Goal: Find specific page/section: Find specific page/section

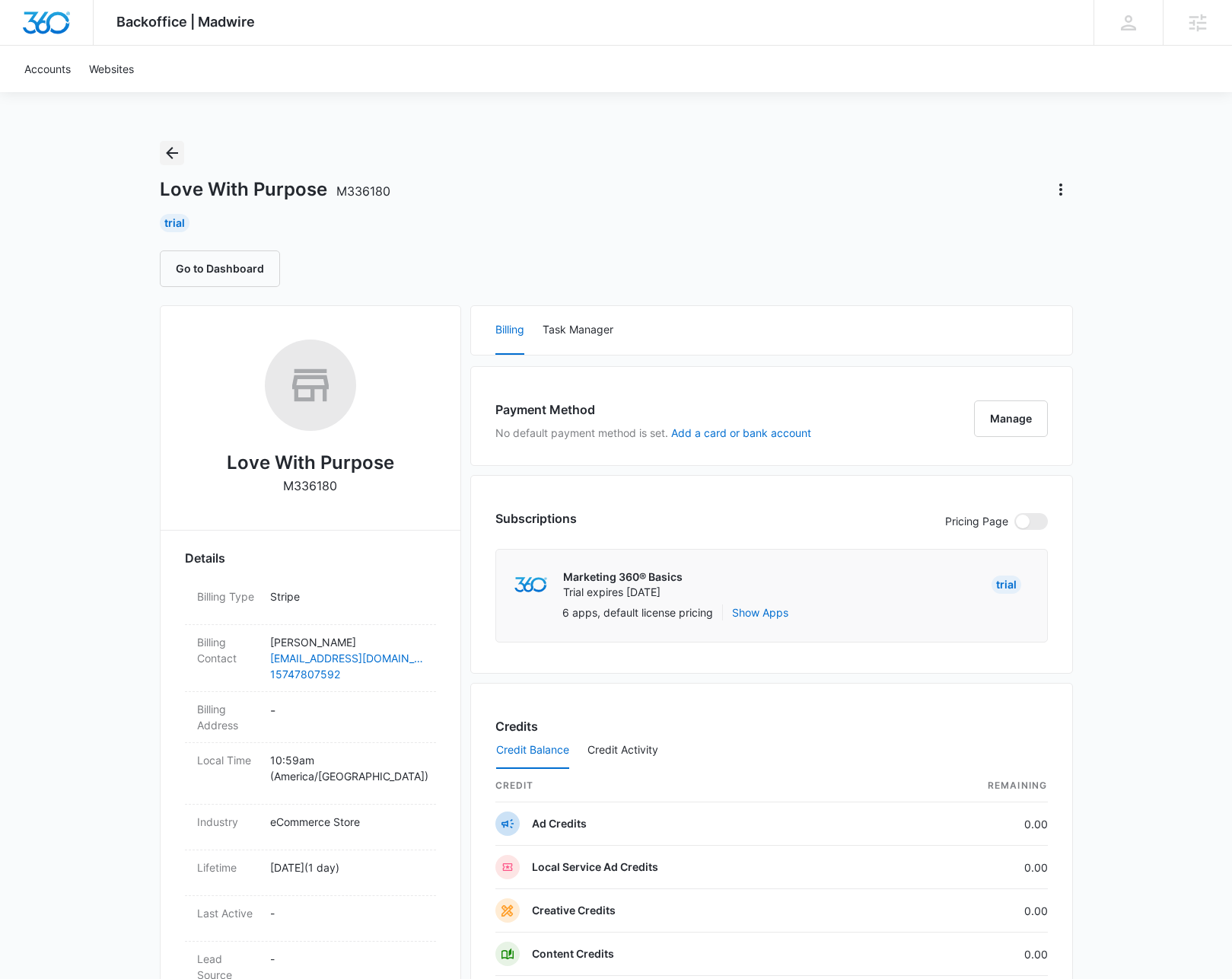
click at [172, 152] on icon "Back" at bounding box center [172, 153] width 12 height 12
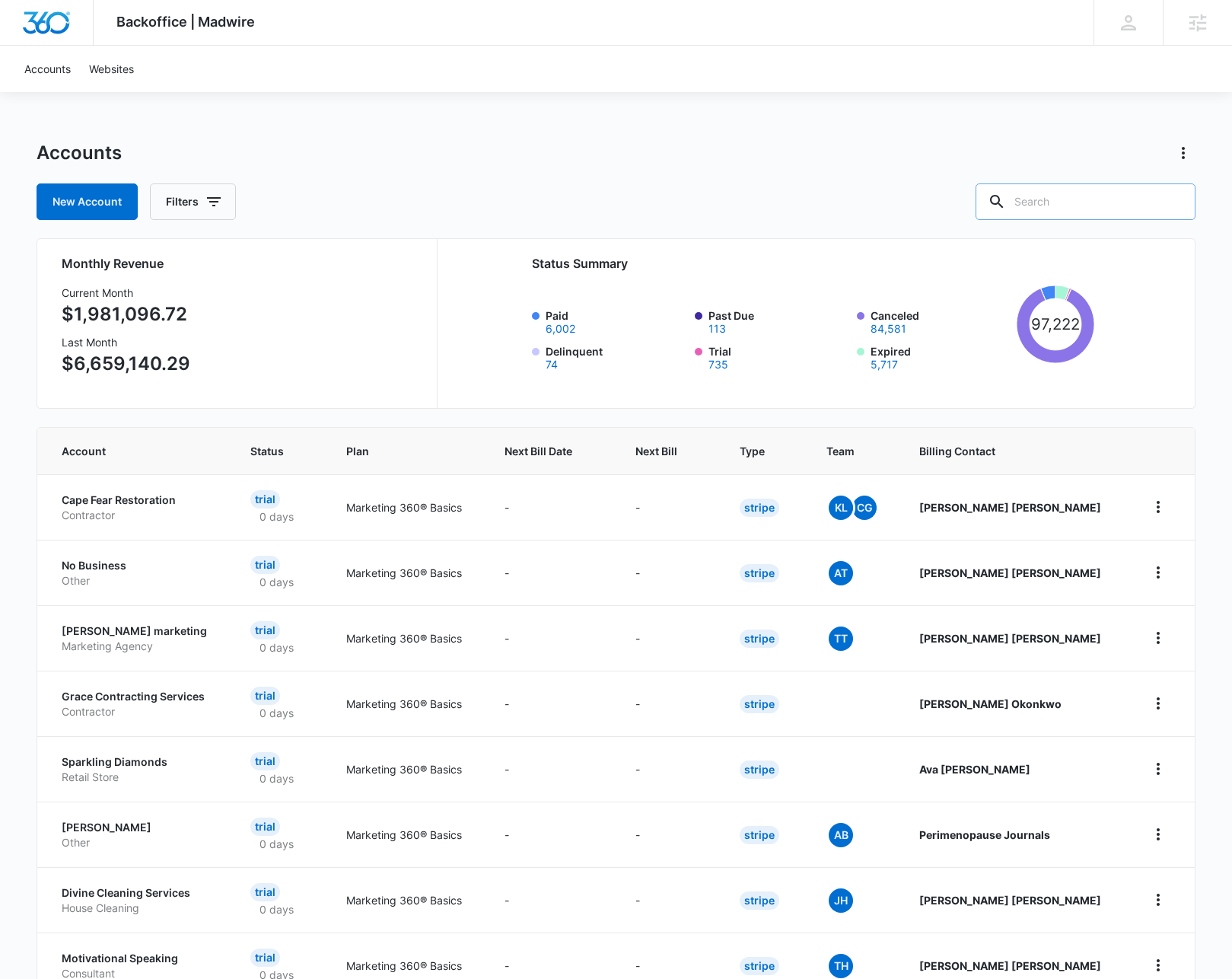
click at [1062, 207] on input "text" at bounding box center [1085, 202] width 220 height 37
type input "water"
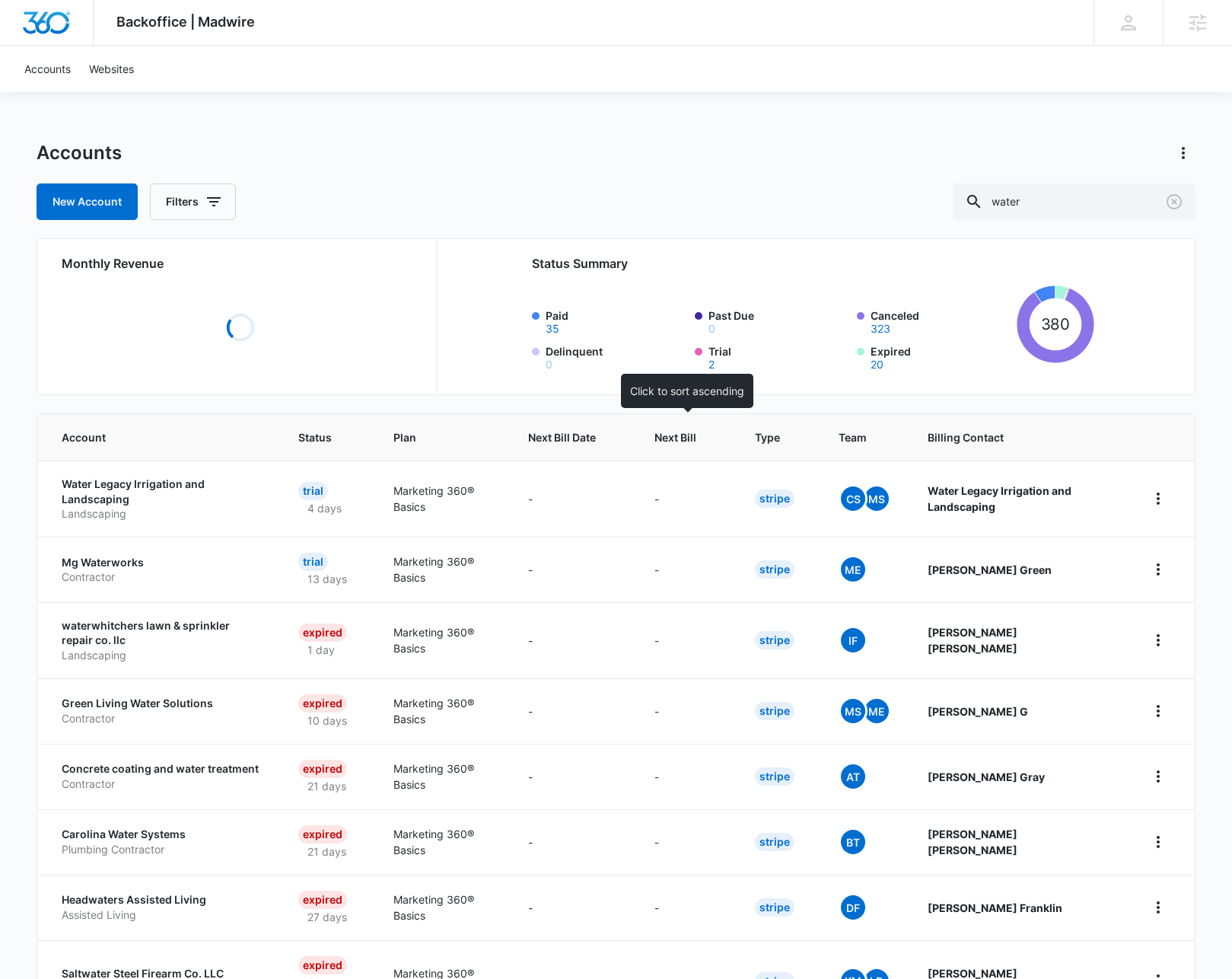
click at [688, 438] on span "Next Bill" at bounding box center [675, 437] width 42 height 16
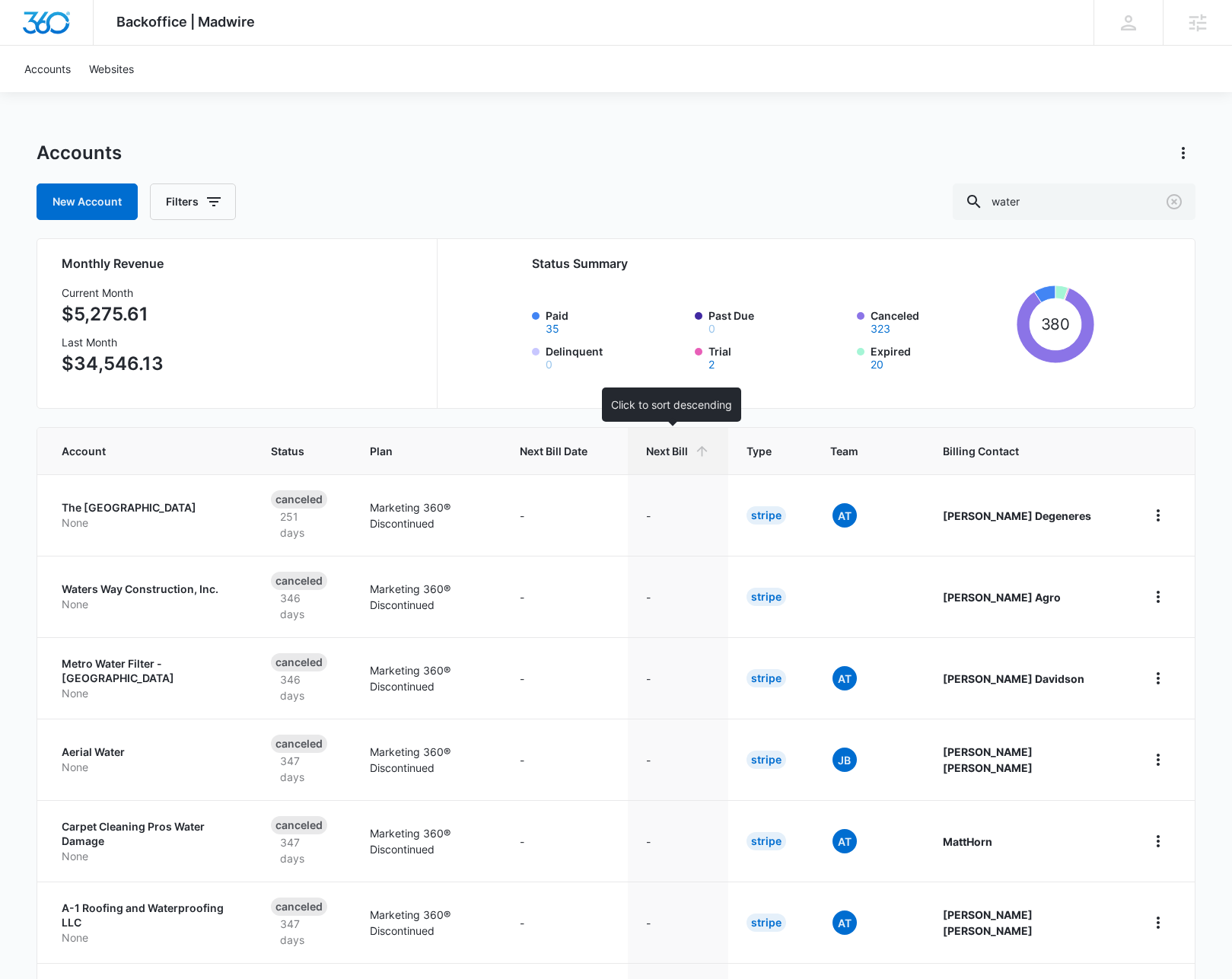
click at [668, 445] on span "Next Bill" at bounding box center [667, 451] width 42 height 16
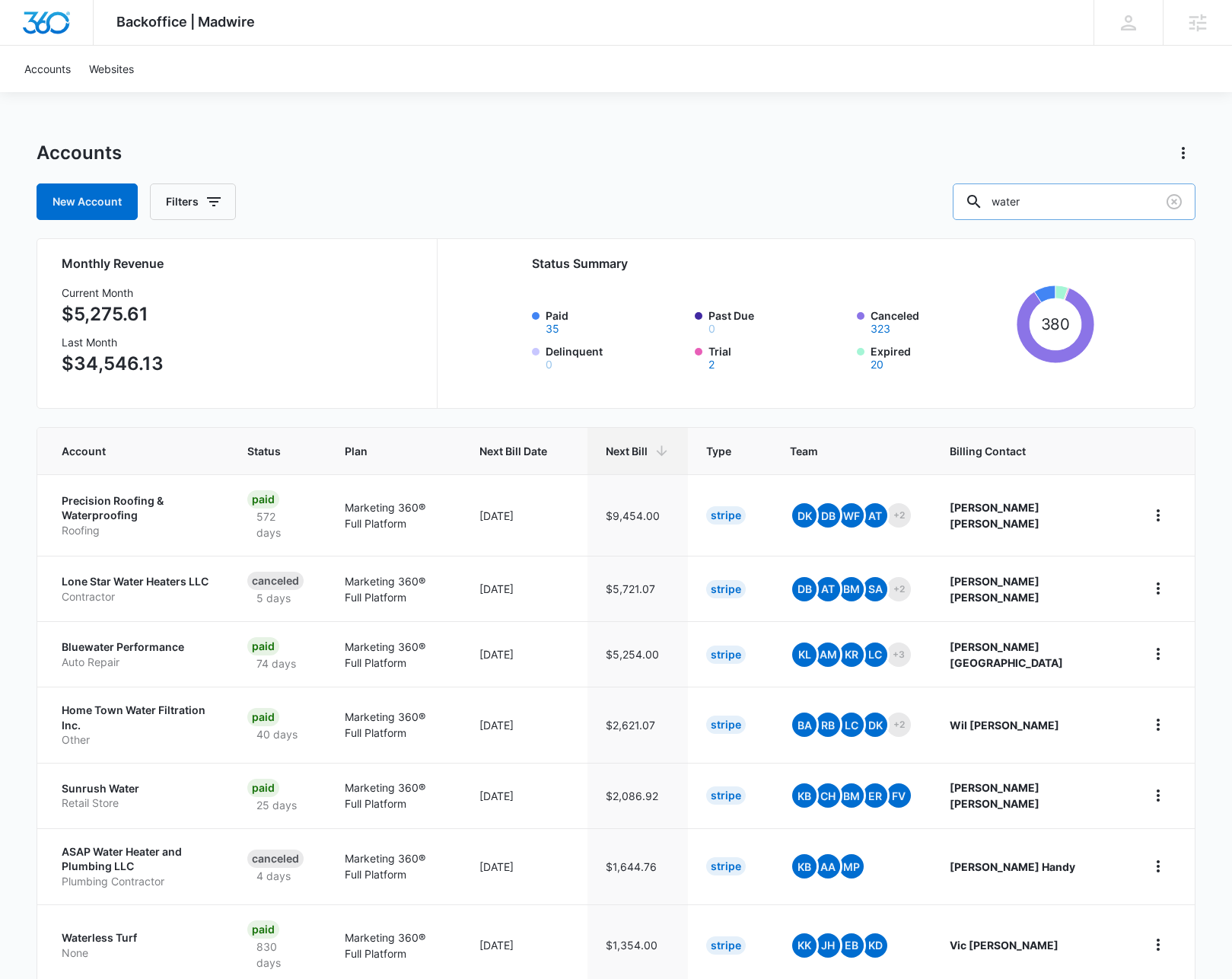
click at [1069, 201] on input "water" at bounding box center [1074, 202] width 243 height 37
click at [1208, 223] on div "Backoffice | Madwire Apps Settings KL Kyle Lewis kyle.lewis@marketing360.com My…" at bounding box center [616, 657] width 1232 height 1315
click at [1174, 205] on icon "Clear" at bounding box center [1174, 202] width 18 height 18
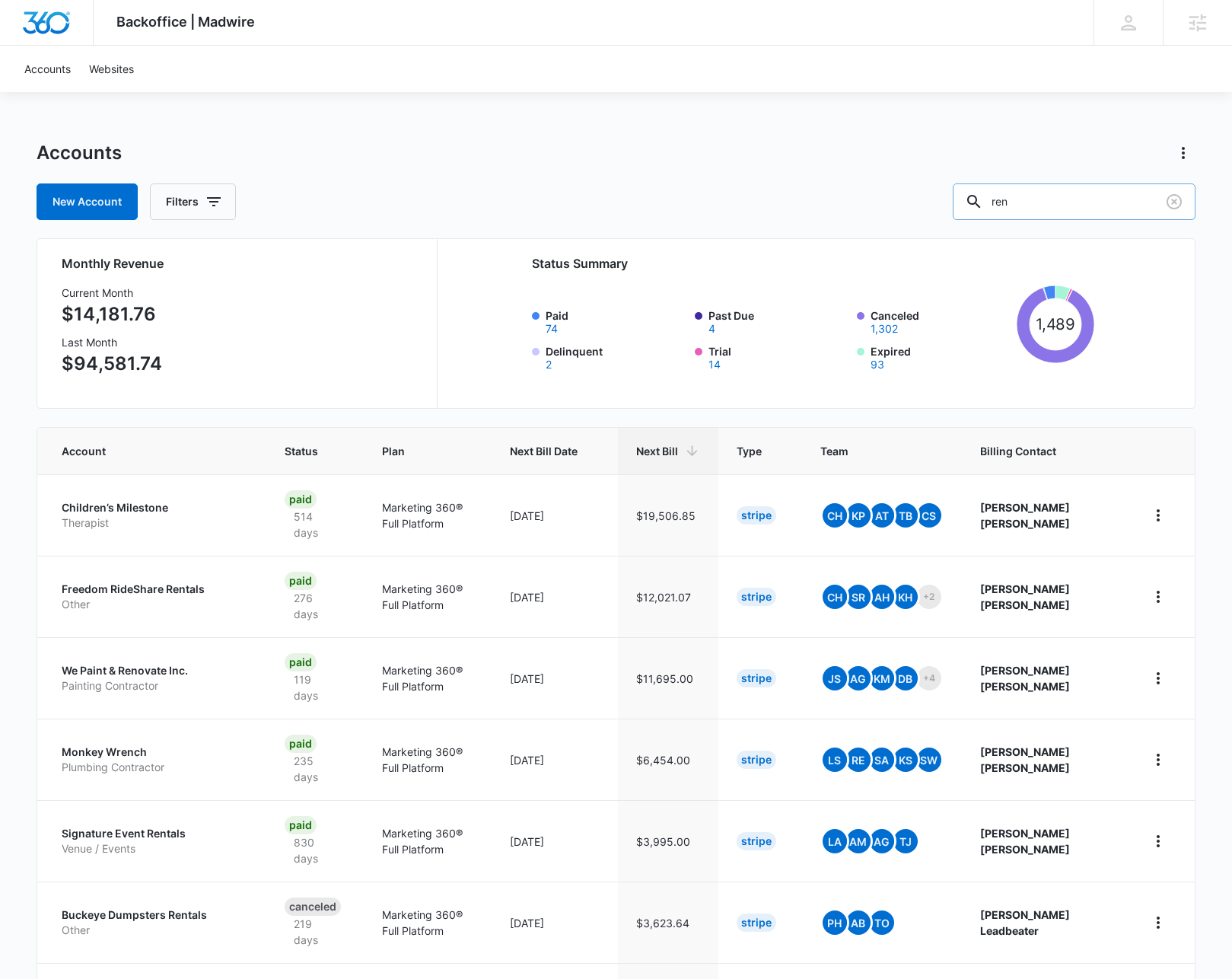
click at [1052, 210] on input "ren" at bounding box center [1074, 202] width 243 height 37
type input "restor"
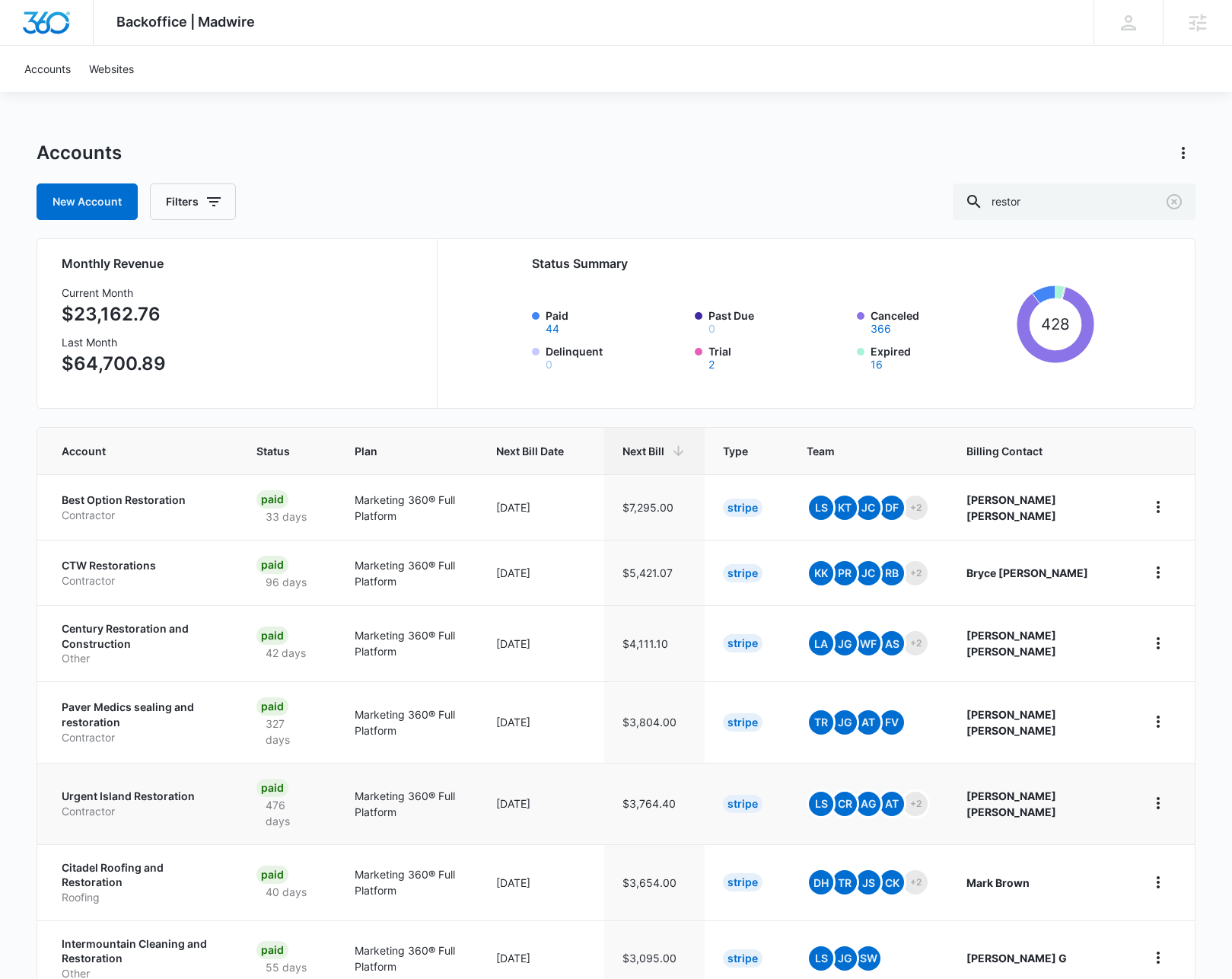
click at [111, 796] on p "Urgent Island Restoration" at bounding box center [140, 796] width 158 height 15
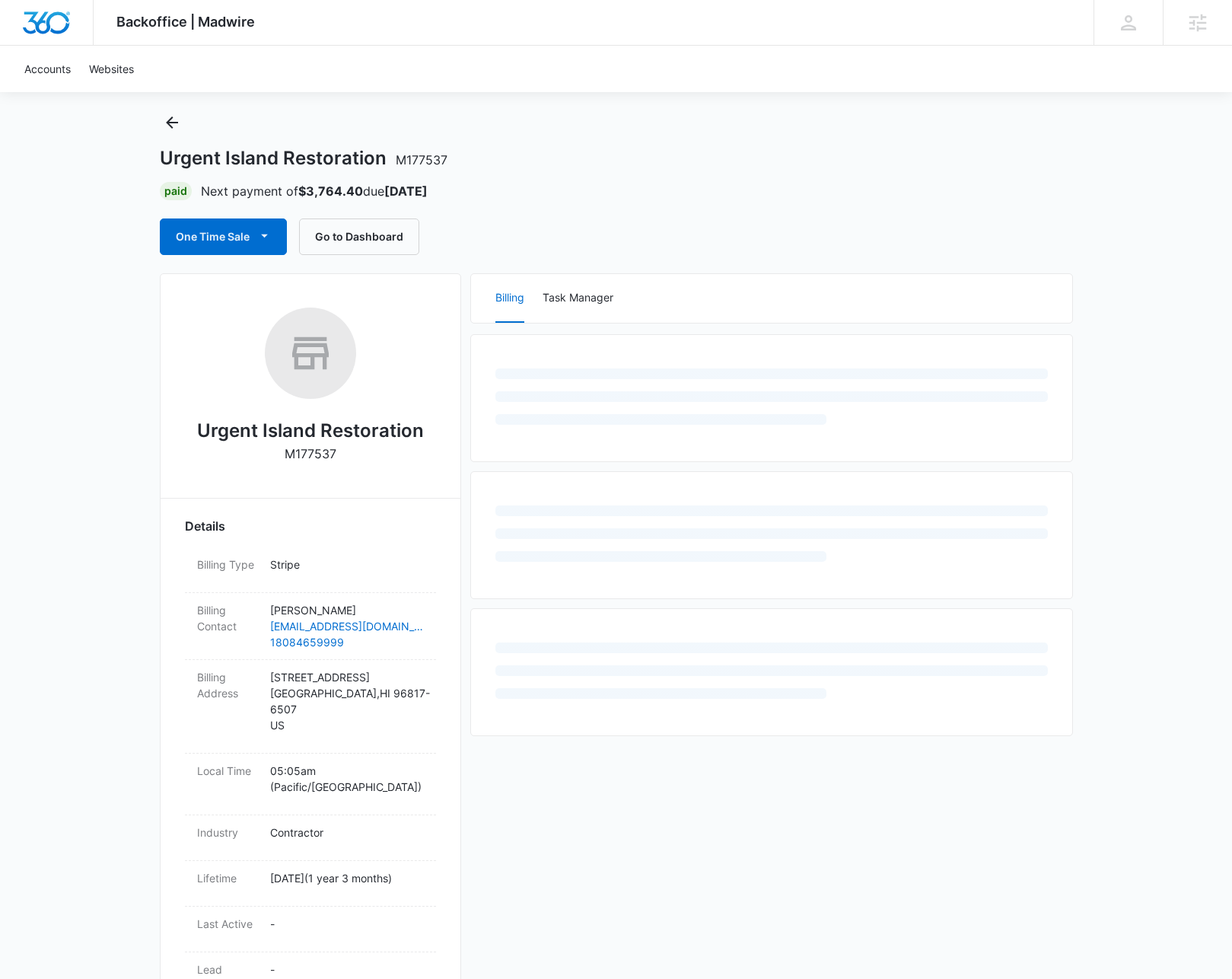
scroll to position [31, 0]
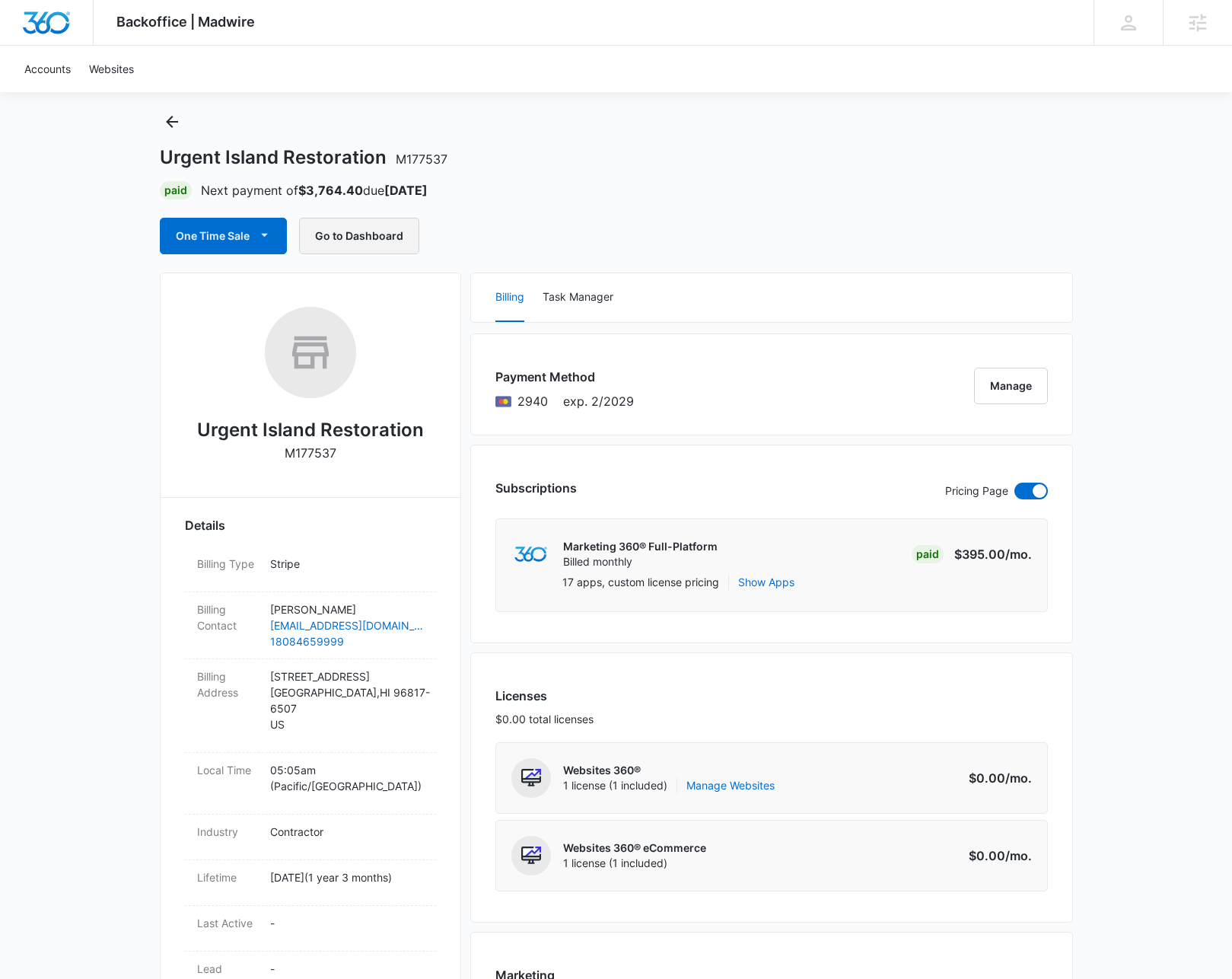
click at [357, 231] on button "Go to Dashboard" at bounding box center [359, 236] width 121 height 37
click at [172, 127] on icon "Back" at bounding box center [172, 122] width 12 height 12
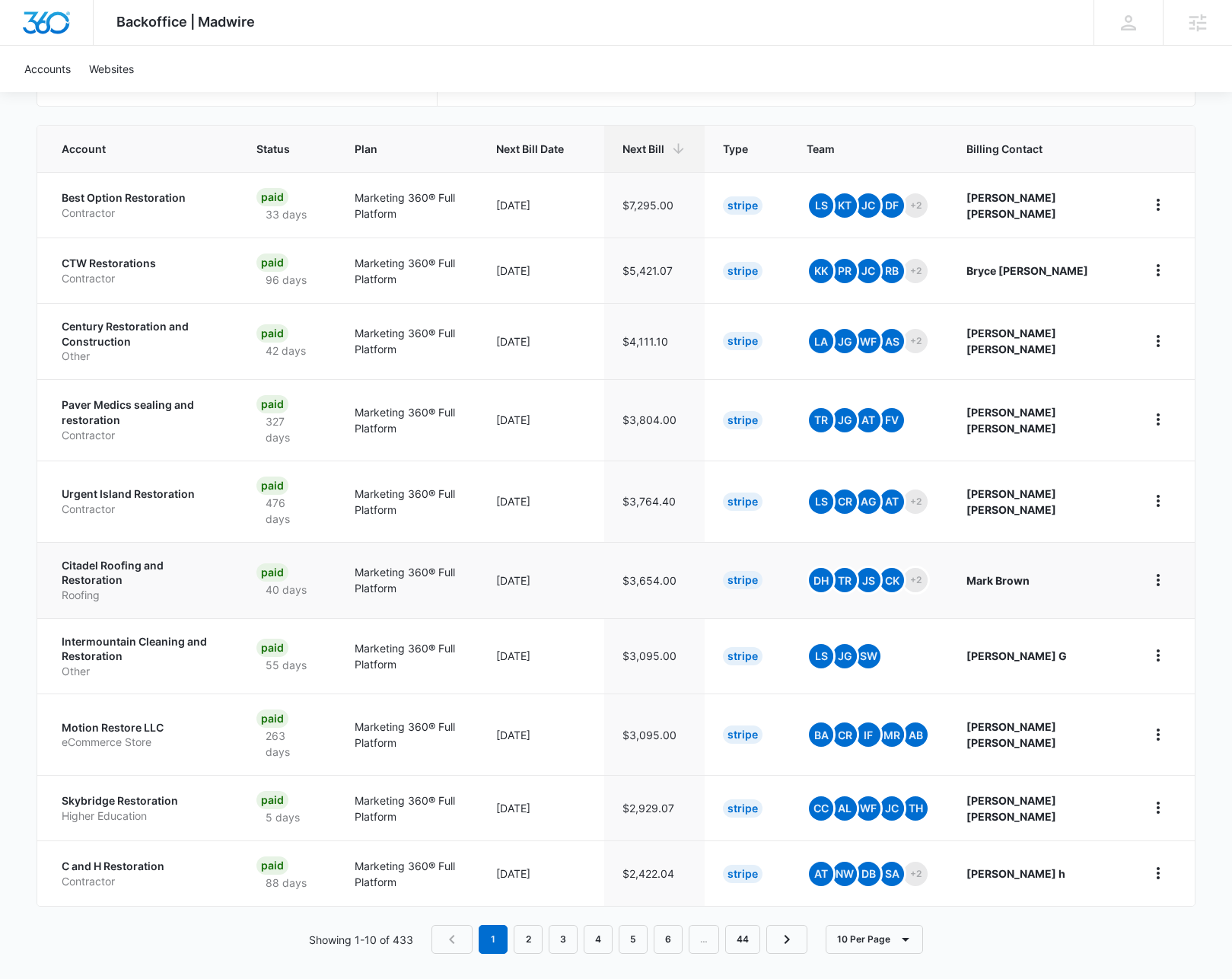
scroll to position [303, 0]
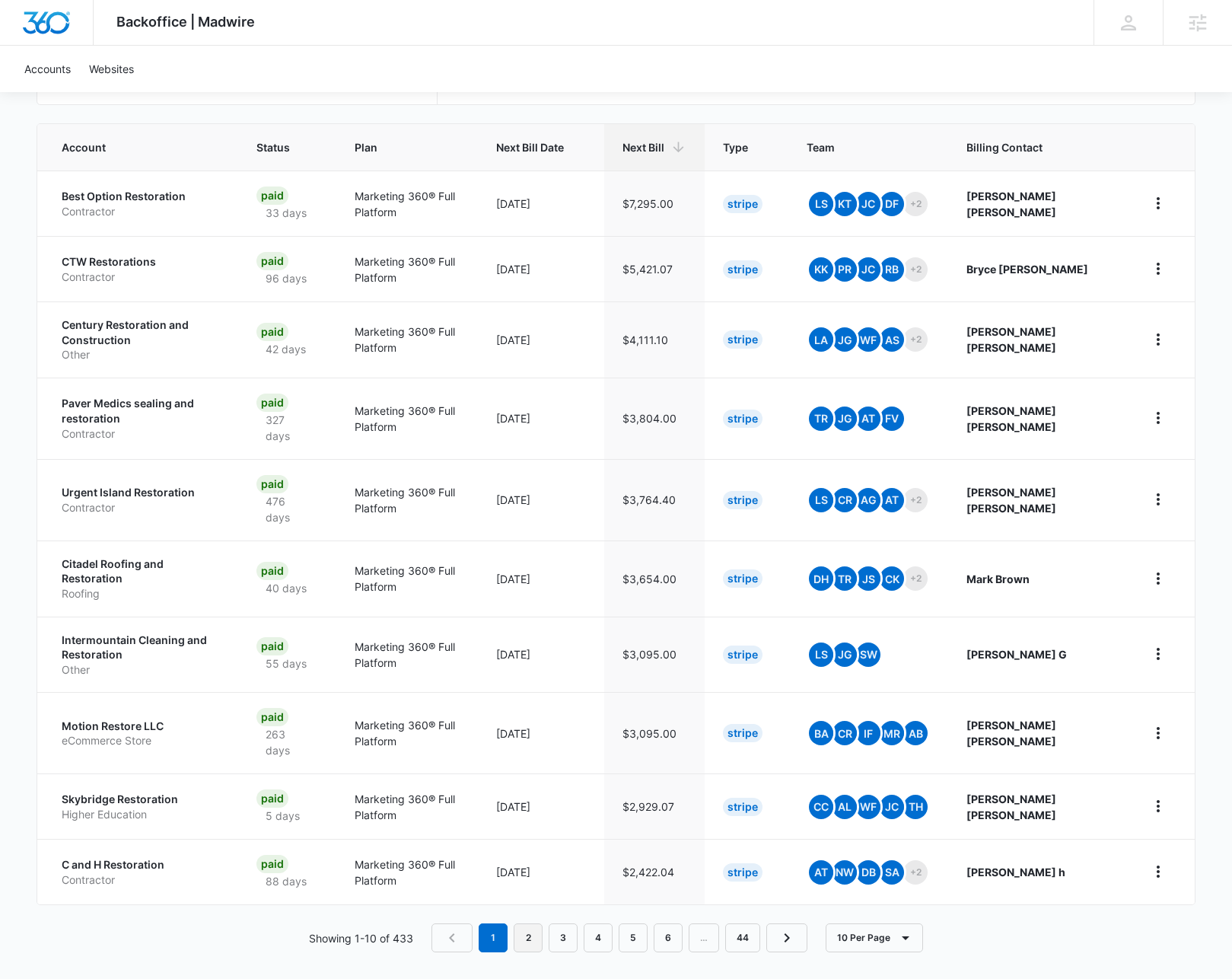
click at [529, 930] on link "2" at bounding box center [528, 938] width 29 height 29
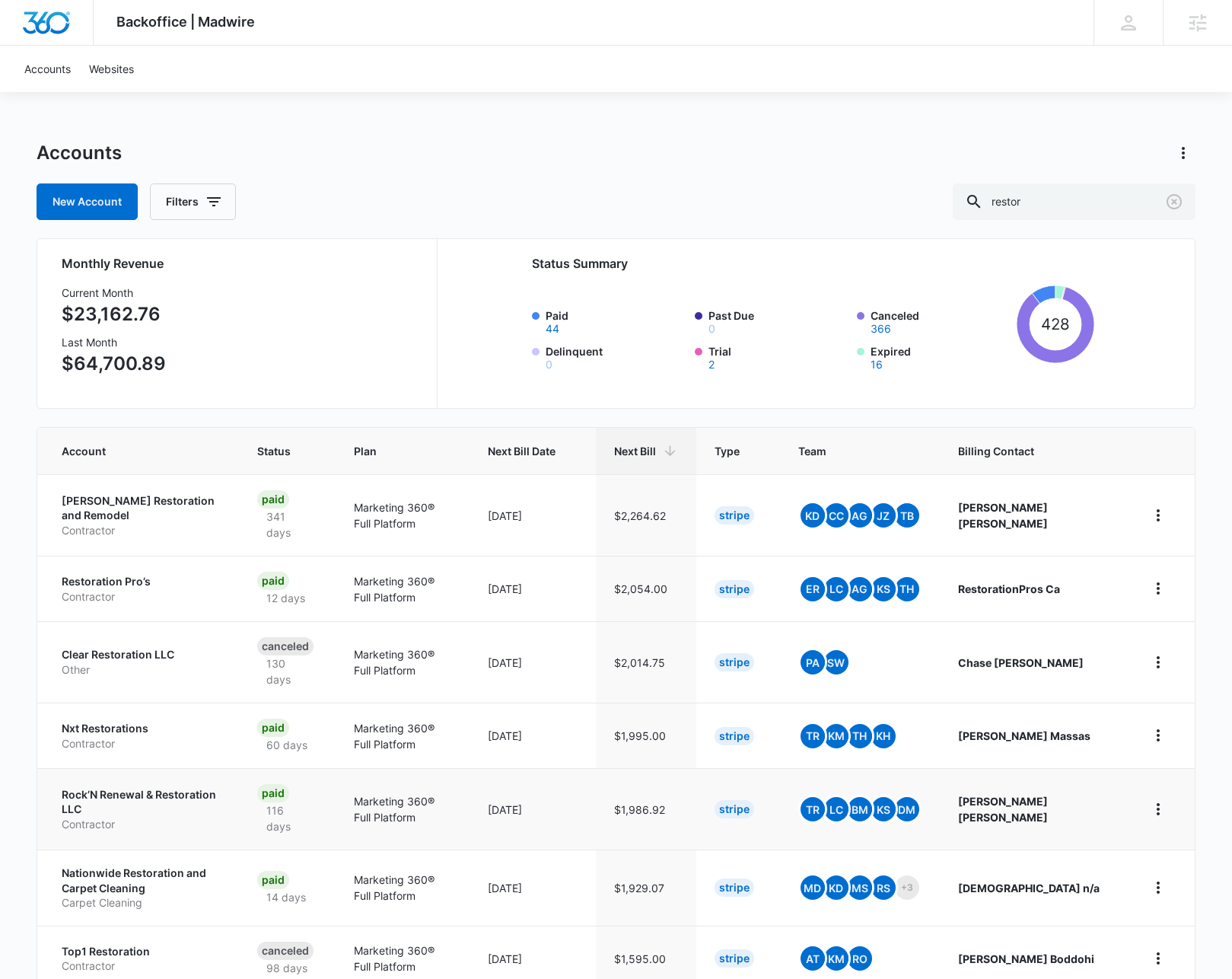
click at [156, 803] on p "Rock’N Renewal & Restoration LLC" at bounding box center [140, 802] width 159 height 30
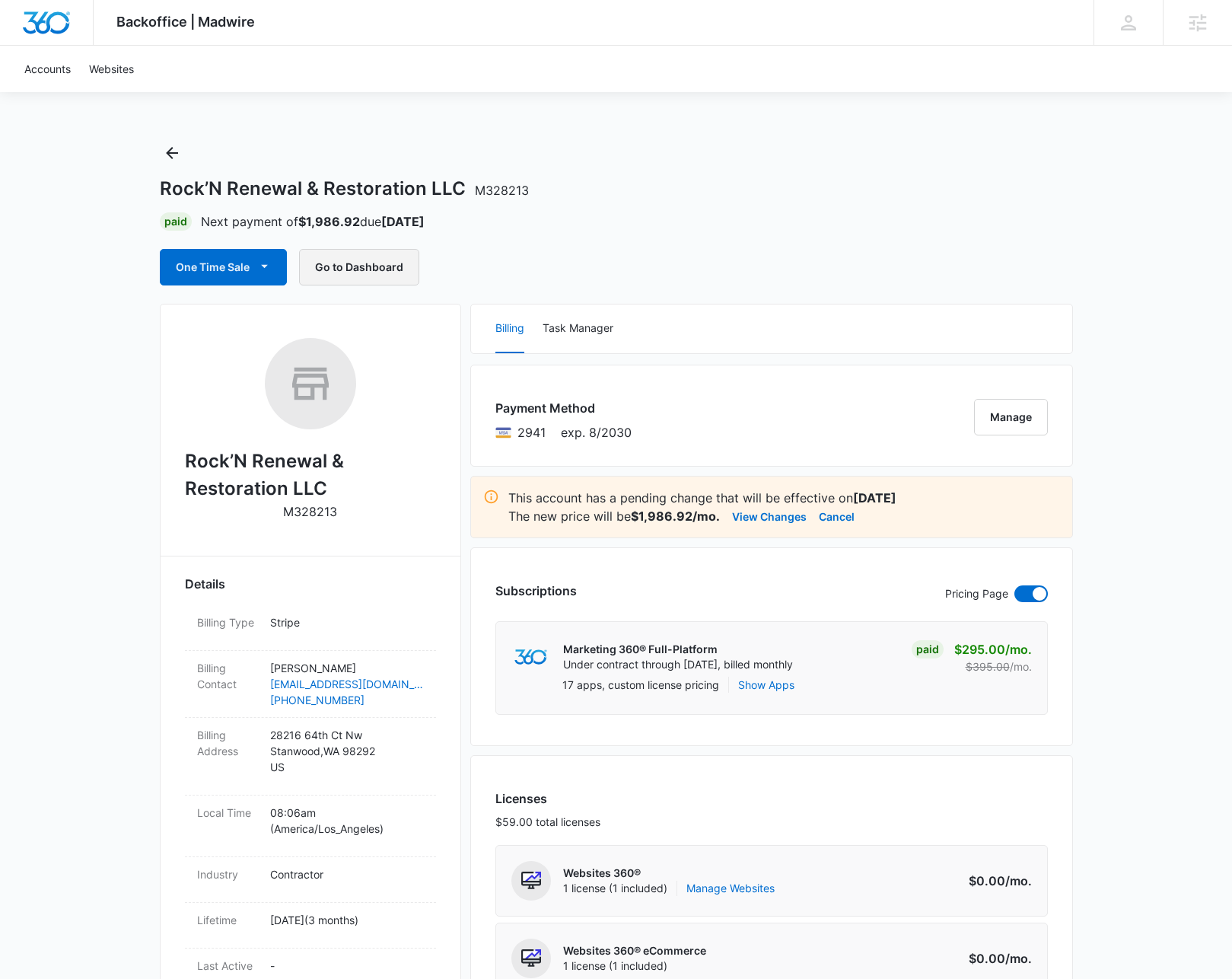
click at [343, 274] on button "Go to Dashboard" at bounding box center [359, 267] width 121 height 37
click at [167, 151] on icon "Back" at bounding box center [172, 153] width 18 height 18
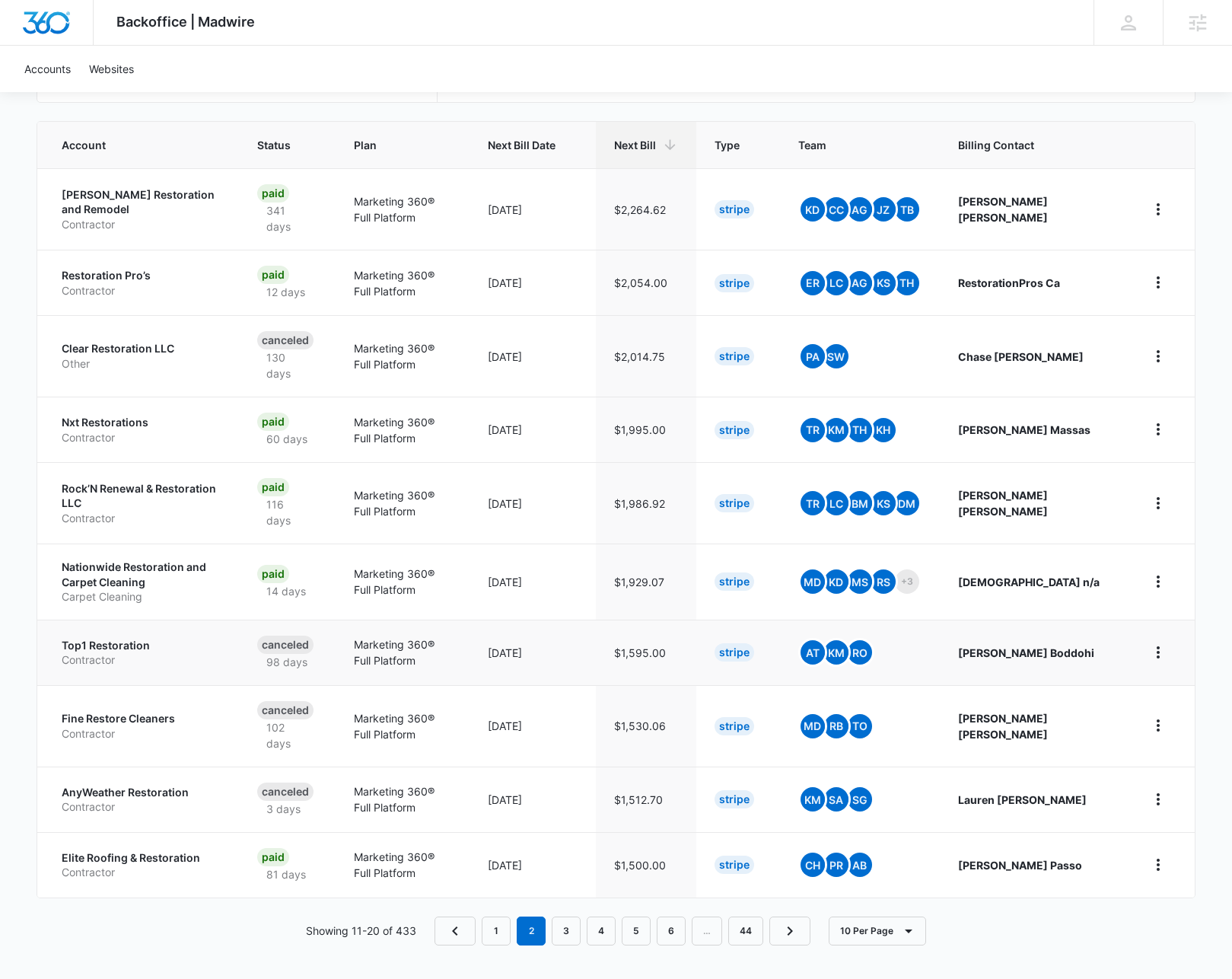
scroll to position [309, 0]
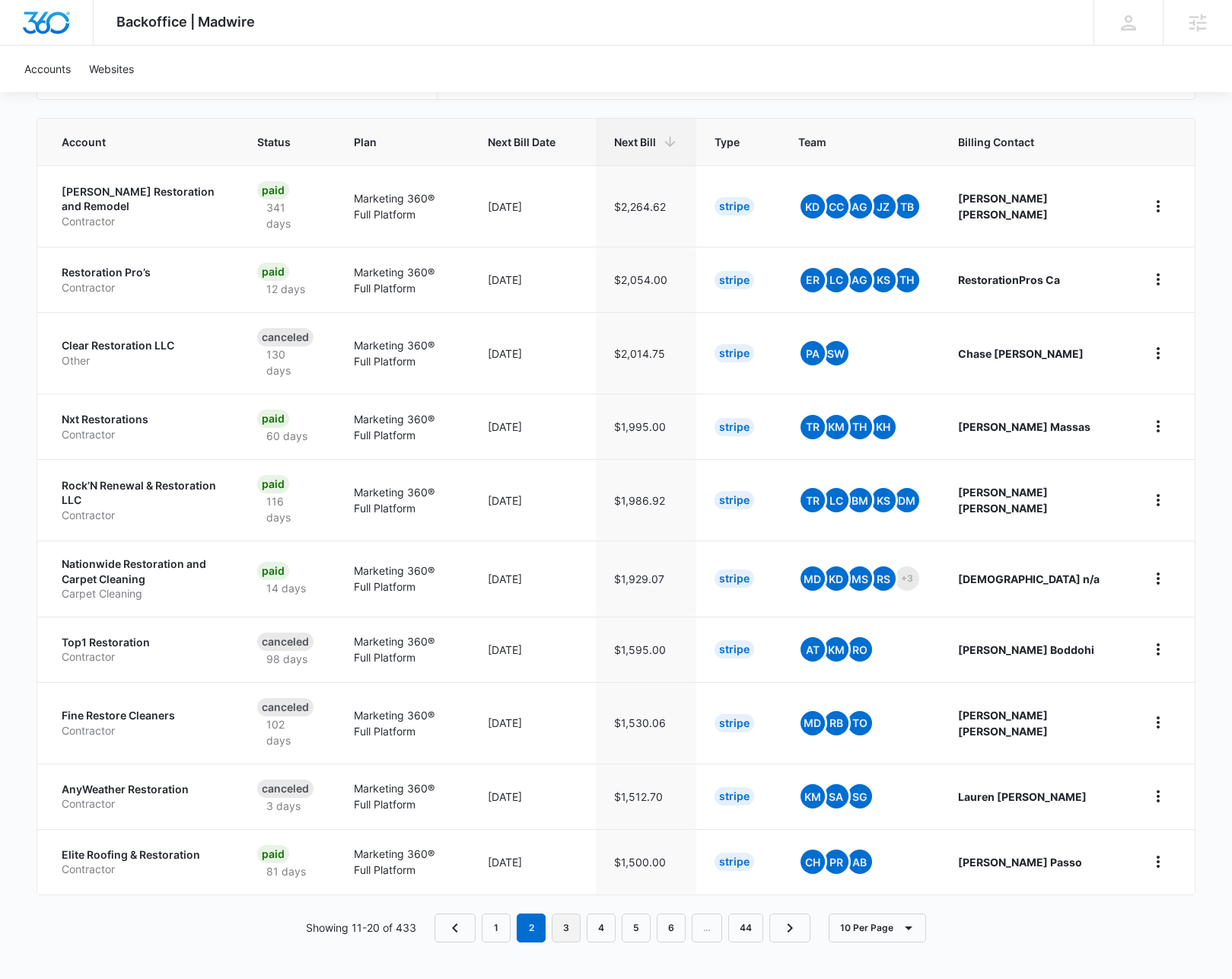
click at [563, 929] on link "3" at bounding box center [566, 928] width 29 height 29
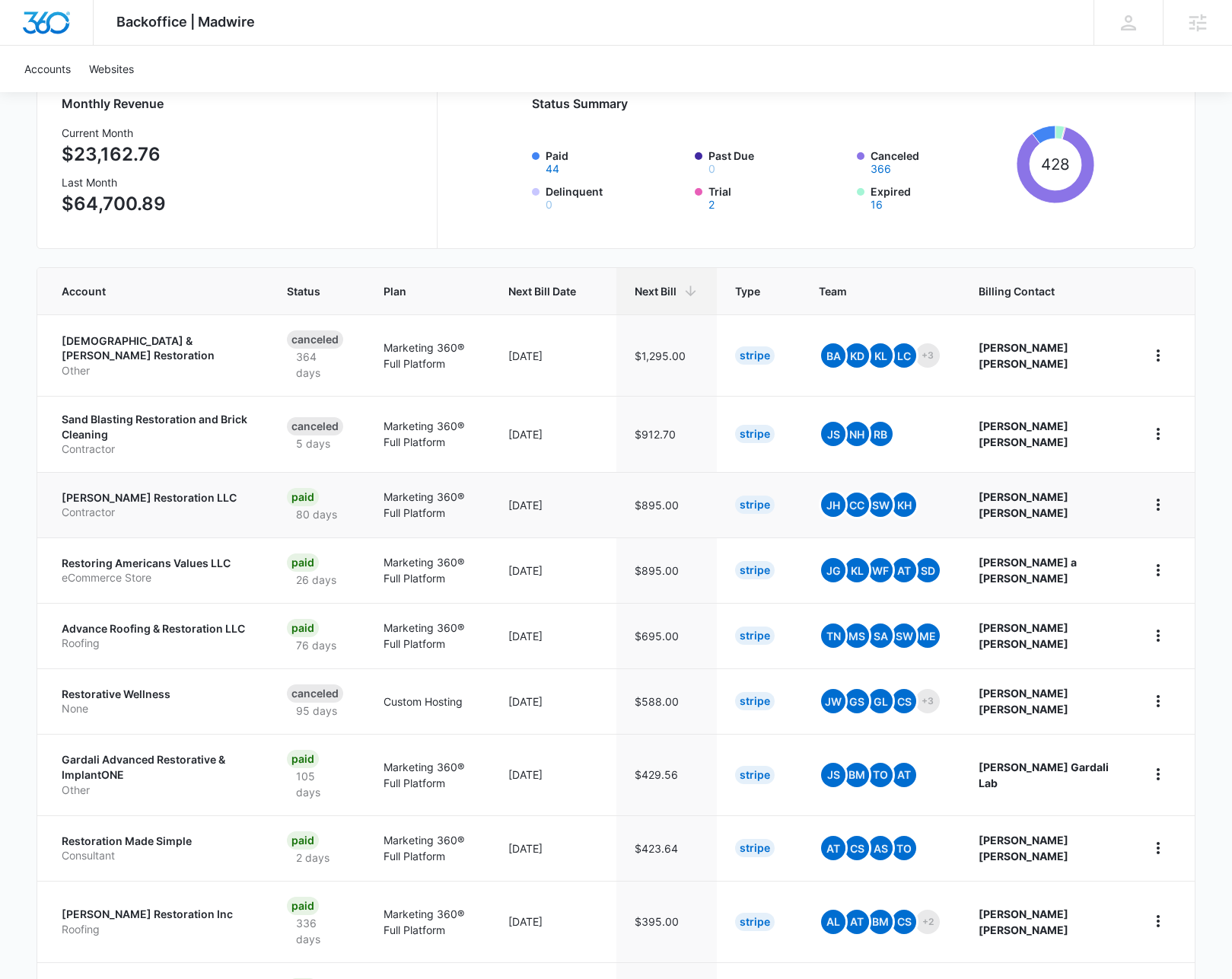
scroll to position [309, 0]
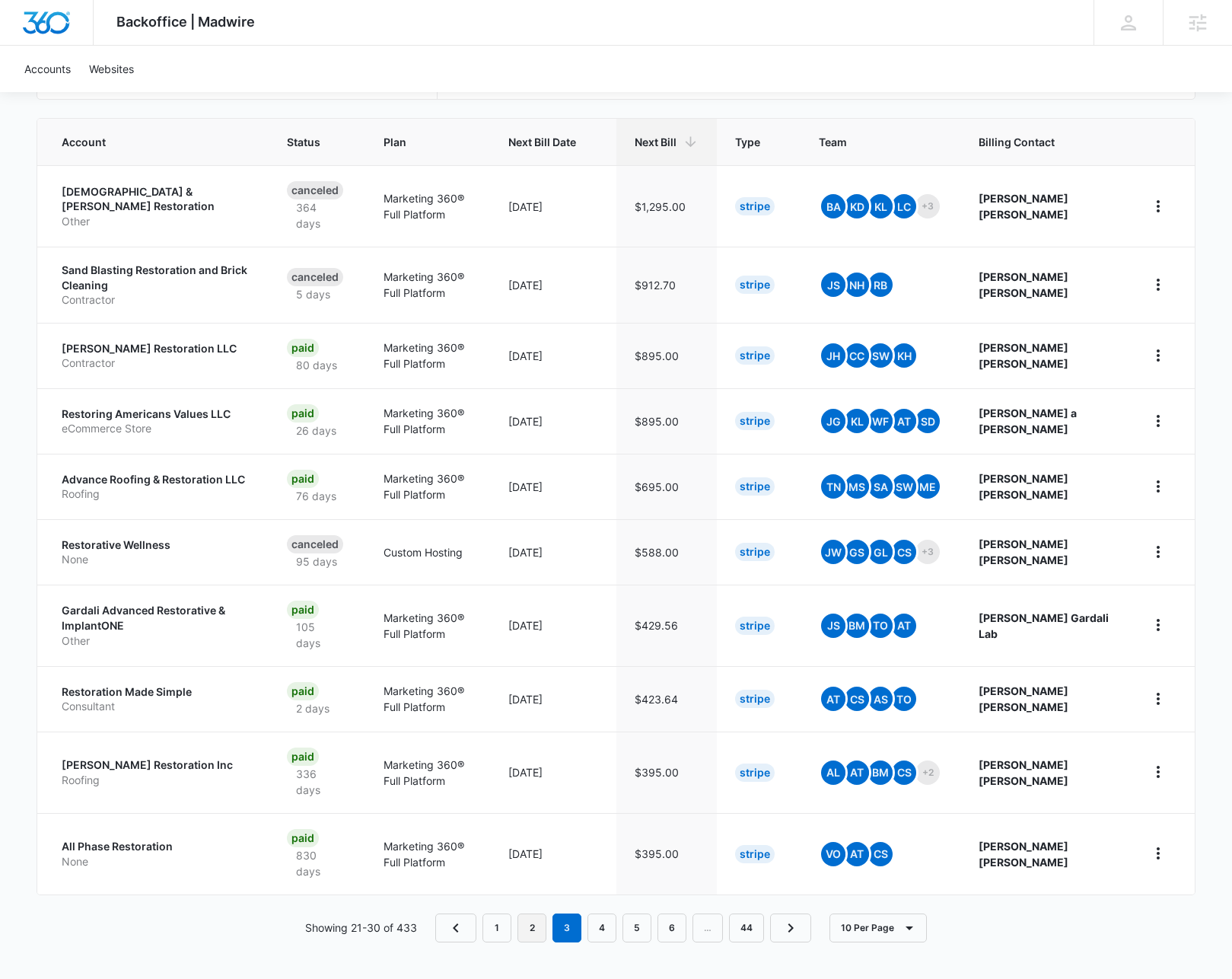
click at [540, 927] on link "2" at bounding box center [532, 928] width 29 height 29
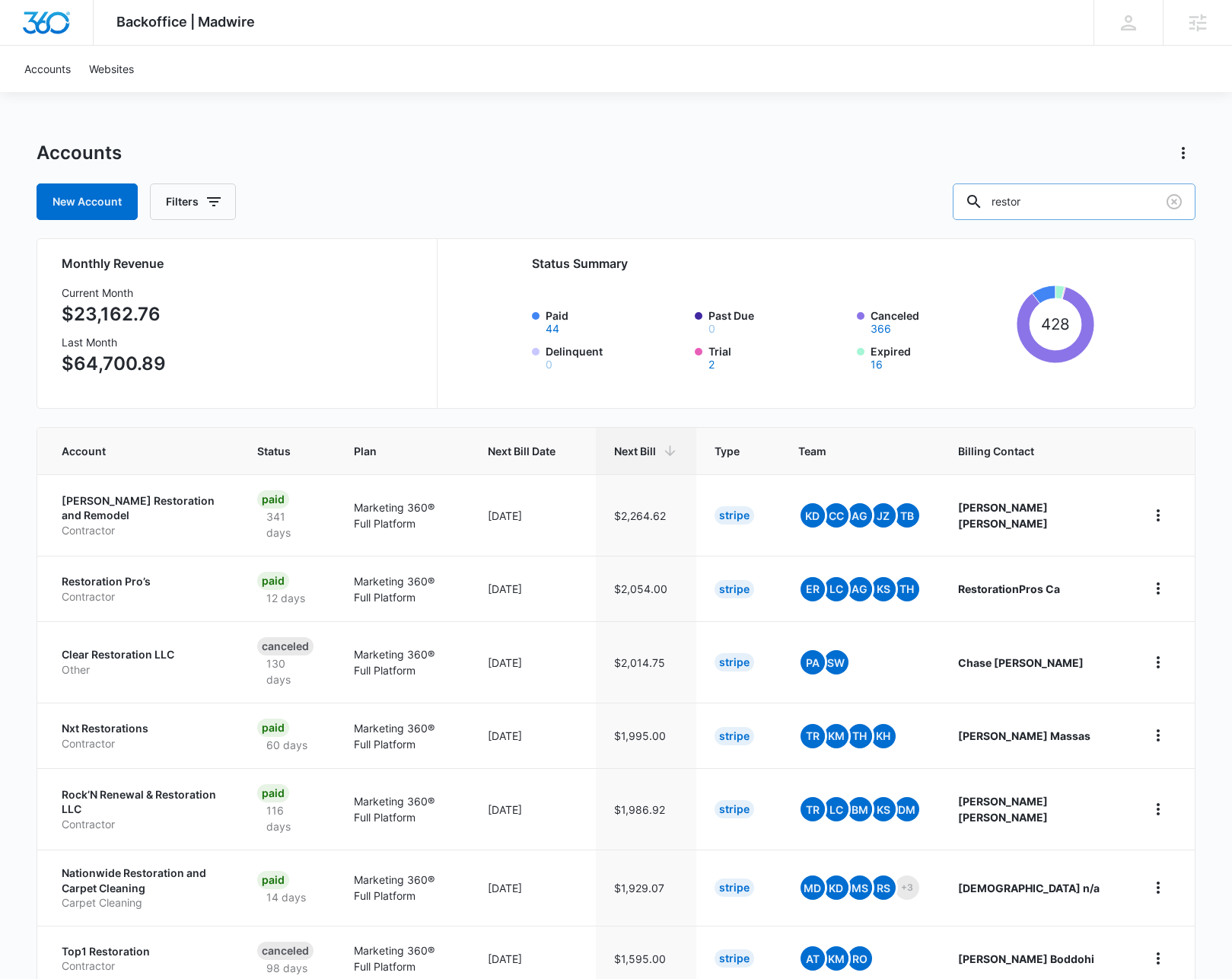
click at [1084, 208] on input "restor" at bounding box center [1074, 202] width 243 height 37
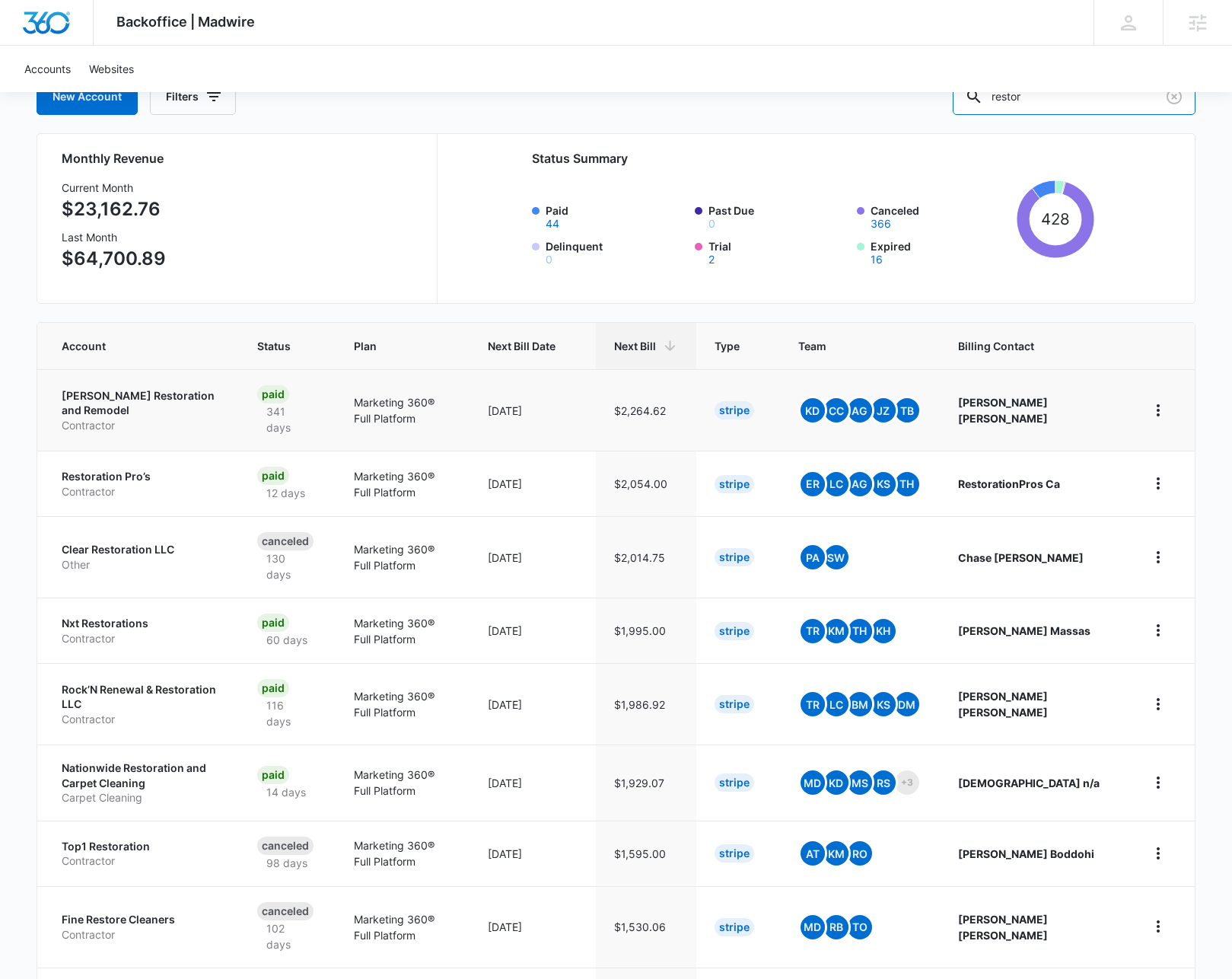
scroll to position [273, 0]
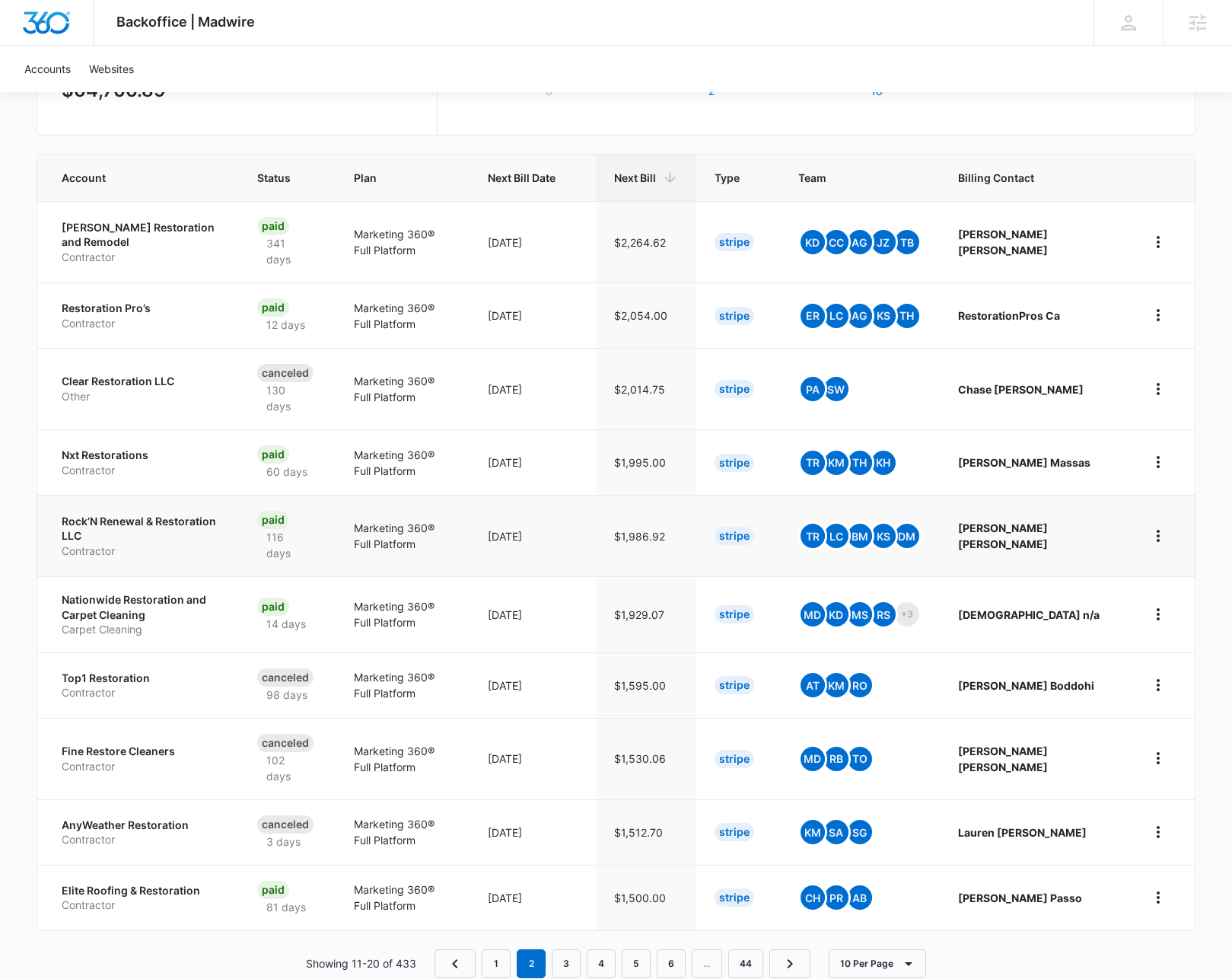
click at [104, 533] on p "Rock’N Renewal & Restoration LLC" at bounding box center [140, 528] width 159 height 30
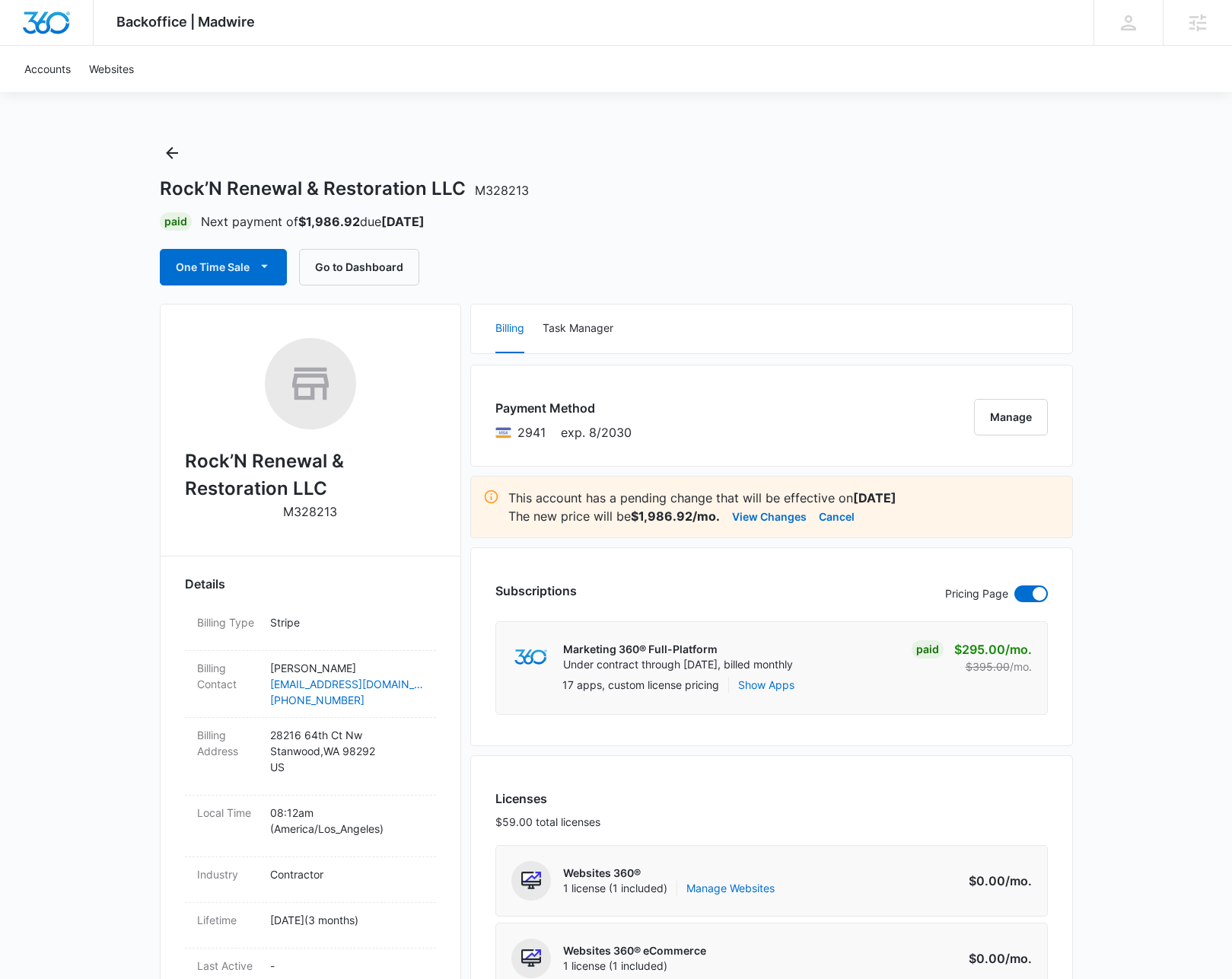
click at [256, 463] on h2 "Rock’N Renewal & Restoration LLC" at bounding box center [310, 475] width 251 height 55
copy h2 "Rock’N Renewal & Restoration LLC"
click at [367, 270] on button "Go to Dashboard" at bounding box center [359, 267] width 121 height 37
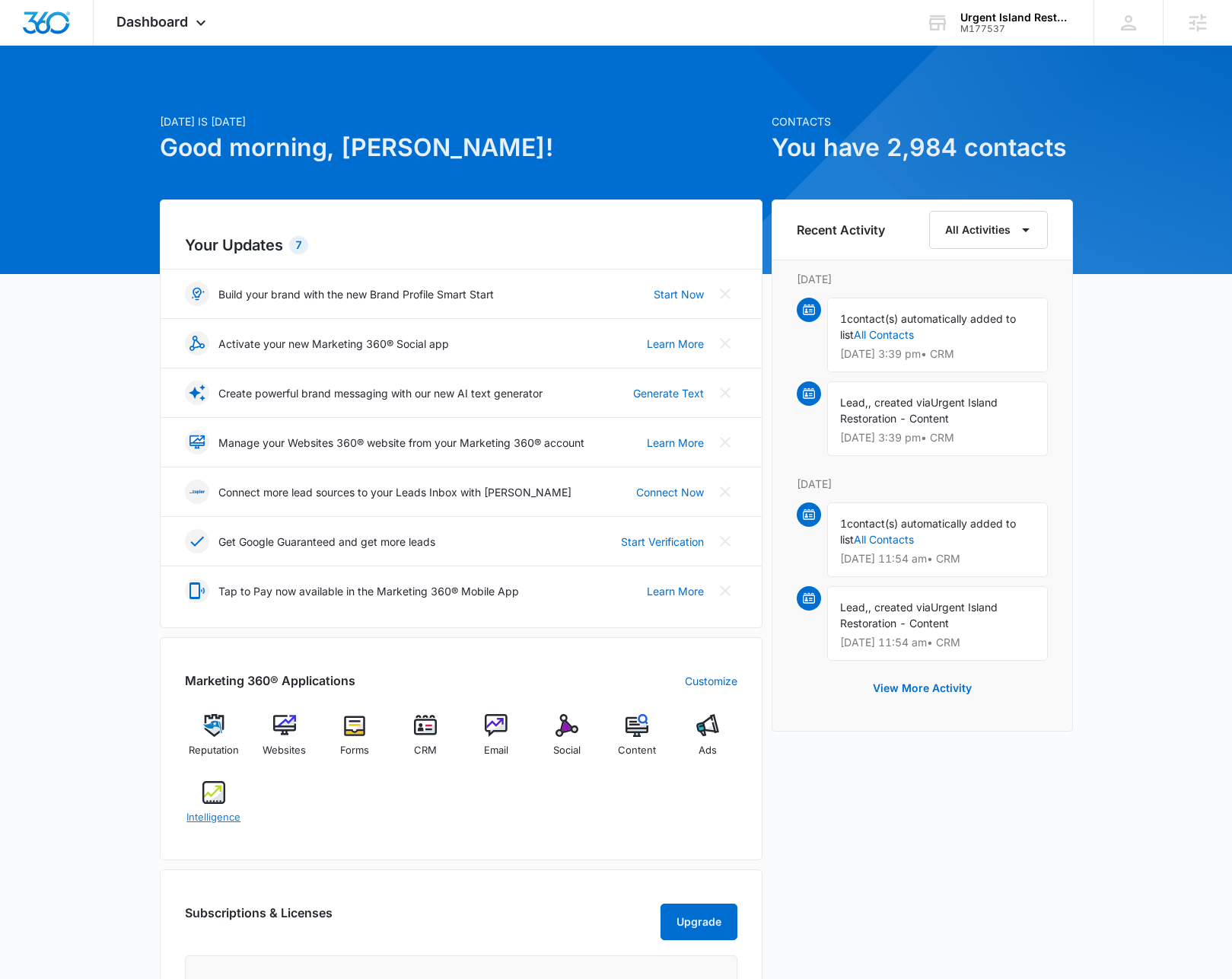
click at [208, 802] on img at bounding box center [214, 792] width 23 height 23
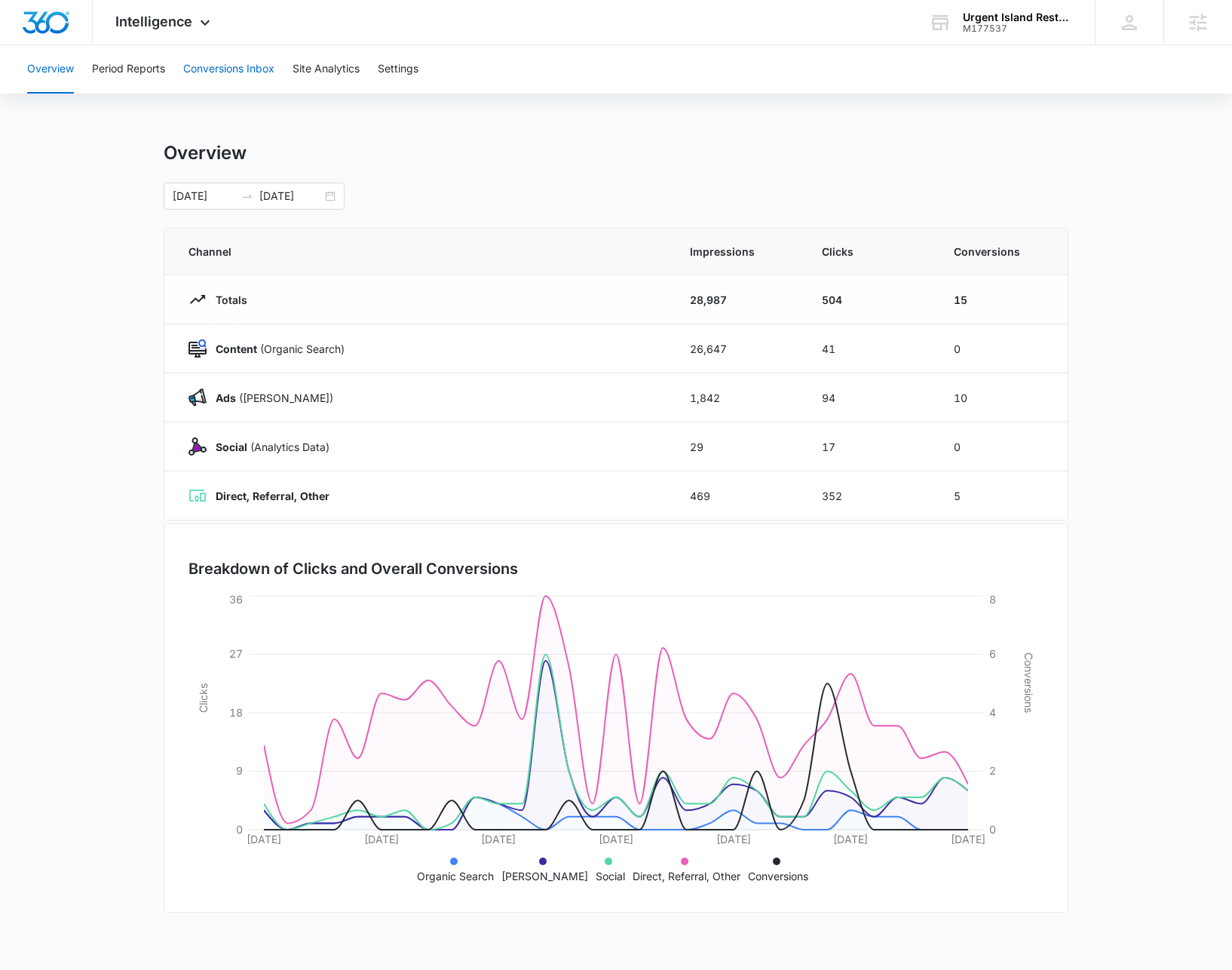
click at [262, 74] on button "Conversions Inbox" at bounding box center [229, 68] width 91 height 48
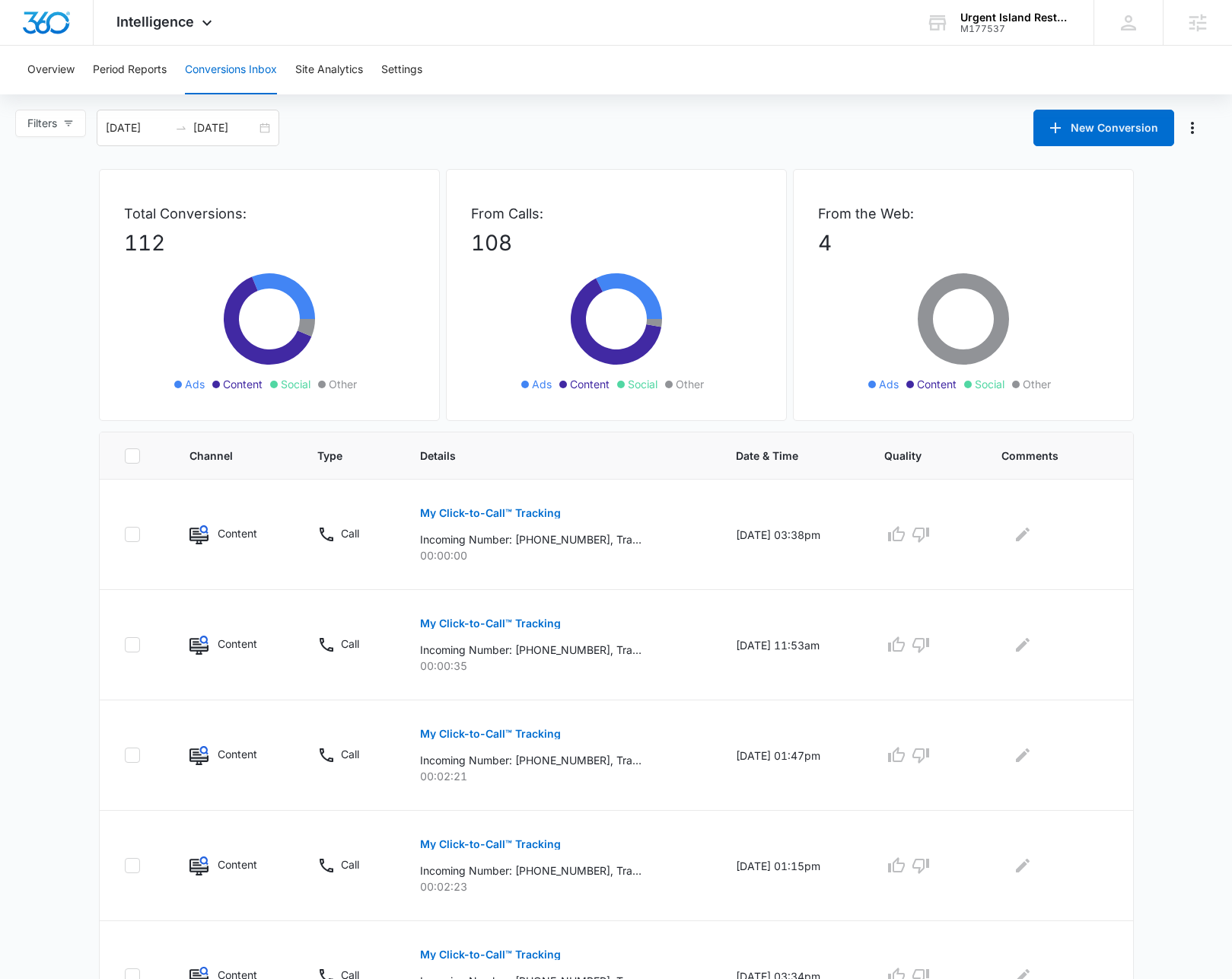
click at [406, 112] on div "Filters [DATE] [DATE] New Conversion" at bounding box center [616, 128] width 1232 height 37
drag, startPoint x: 791, startPoint y: 140, endPoint x: 1211, endPoint y: 148, distance: 420.1
click at [794, 141] on div "Filters [DATE] [DATE] New Conversion" at bounding box center [616, 128] width 1232 height 37
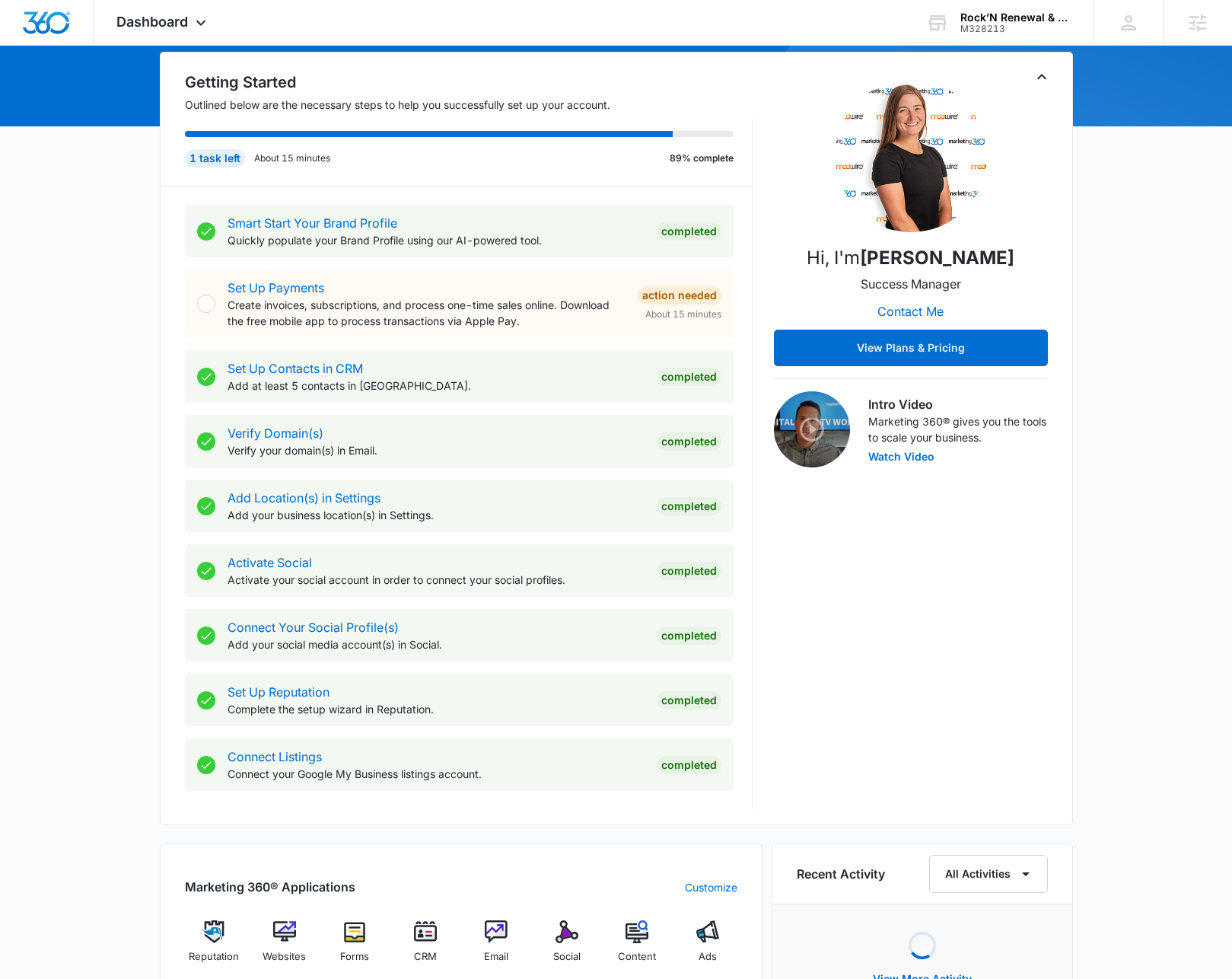
scroll to position [222, 0]
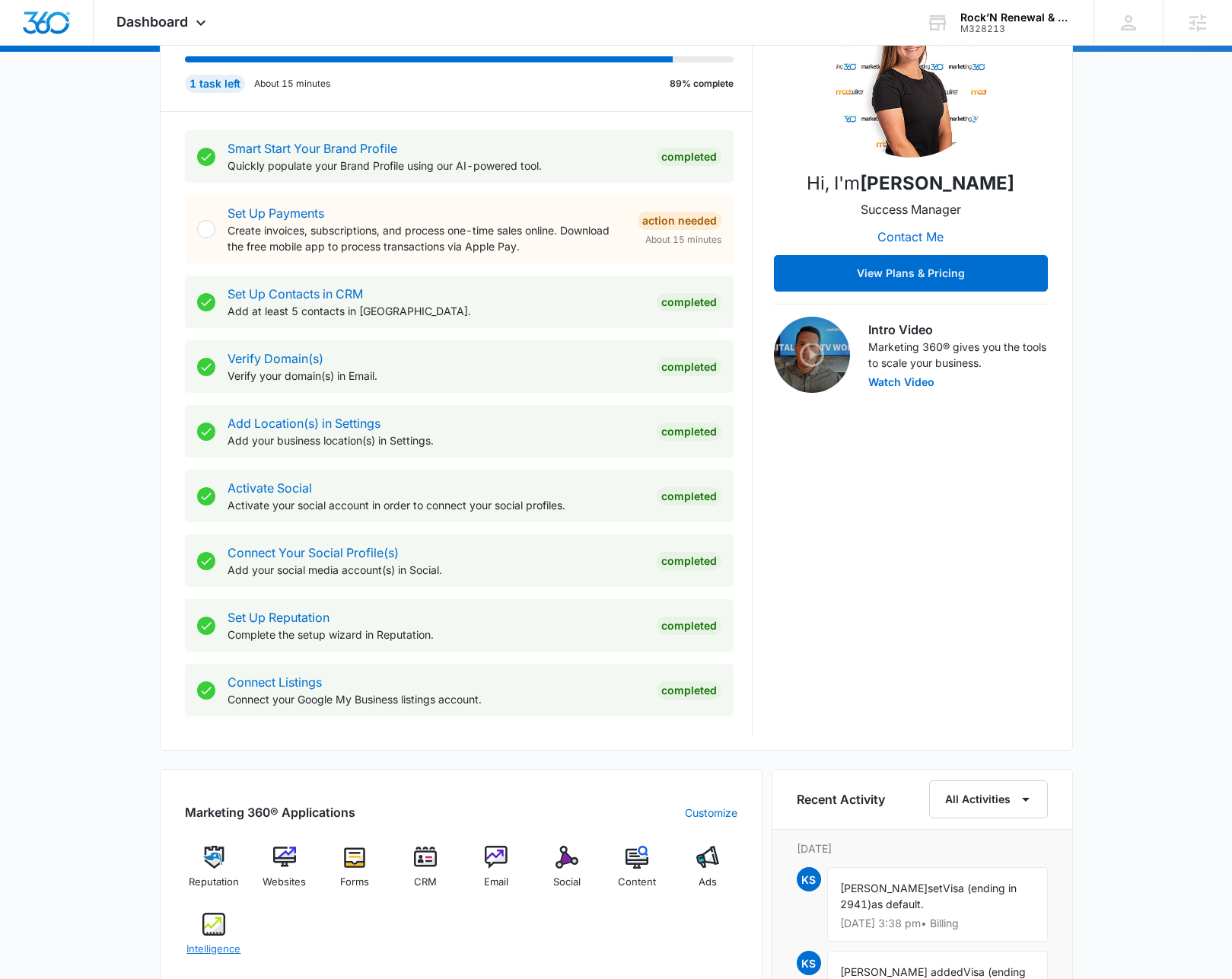
click at [226, 929] on div "Intelligence" at bounding box center [214, 939] width 58 height 55
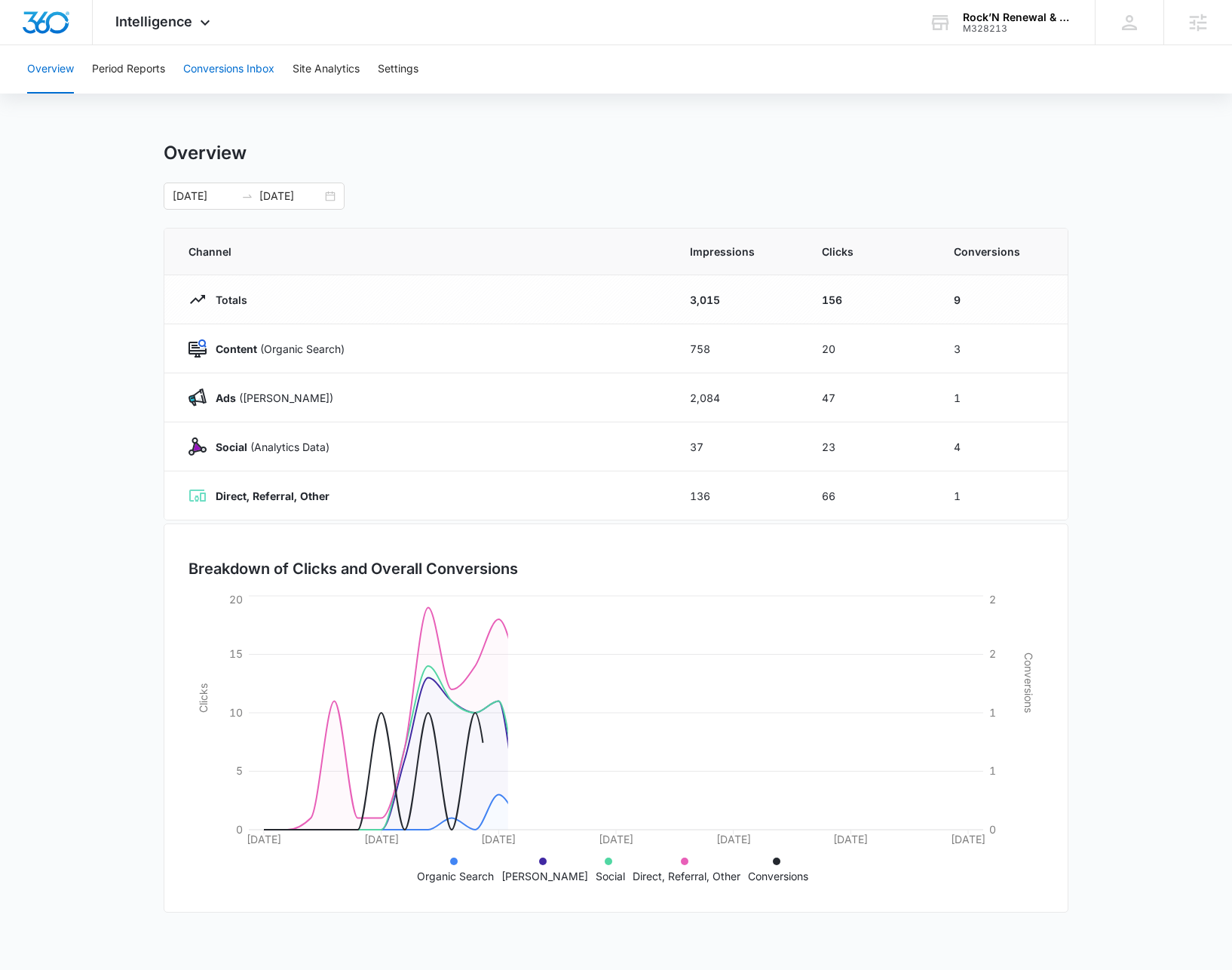
click at [236, 78] on button "Conversions Inbox" at bounding box center [229, 68] width 91 height 48
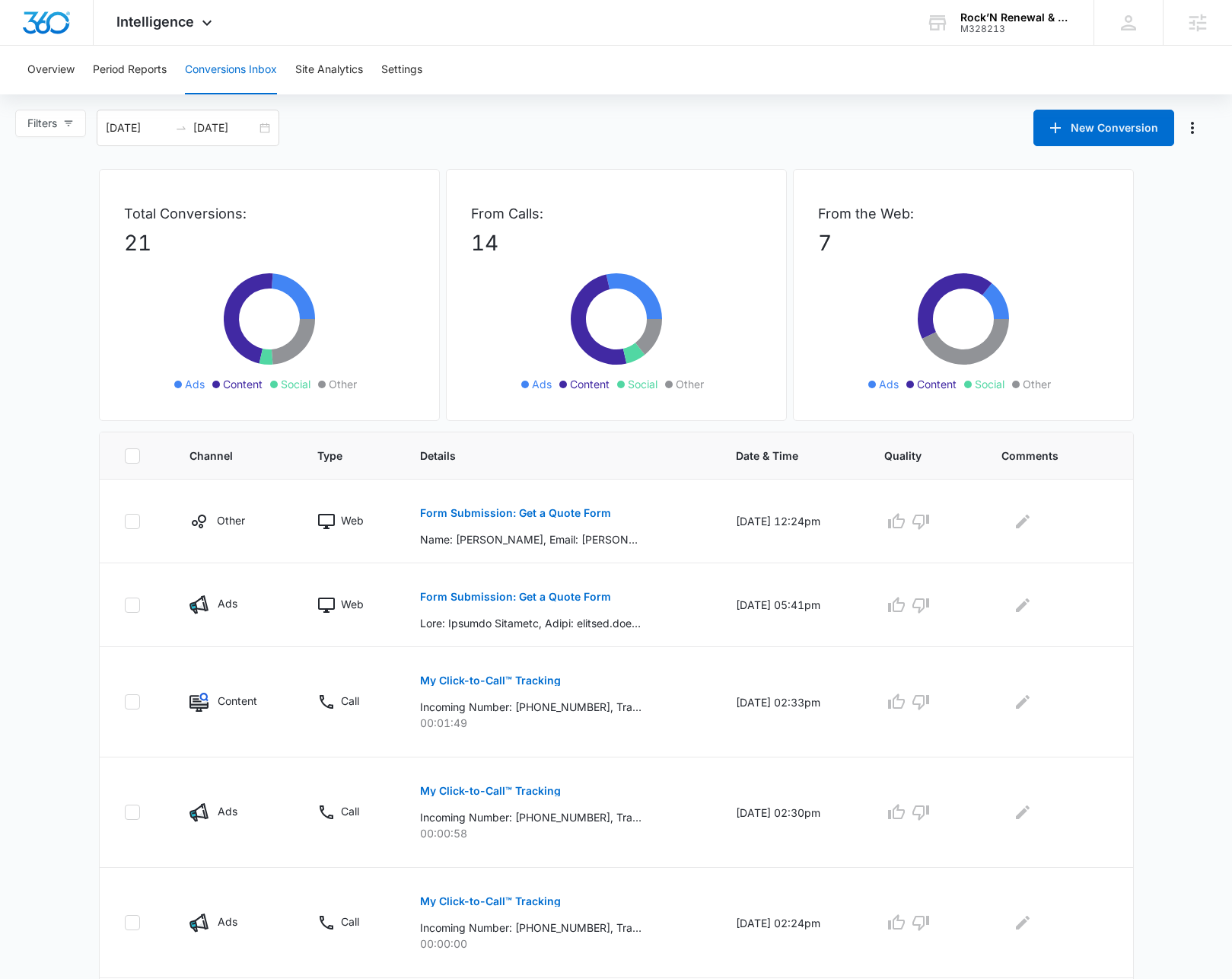
click at [452, 122] on div "Filters 07/12/2025 08/11/2025 New Conversion" at bounding box center [616, 128] width 1232 height 37
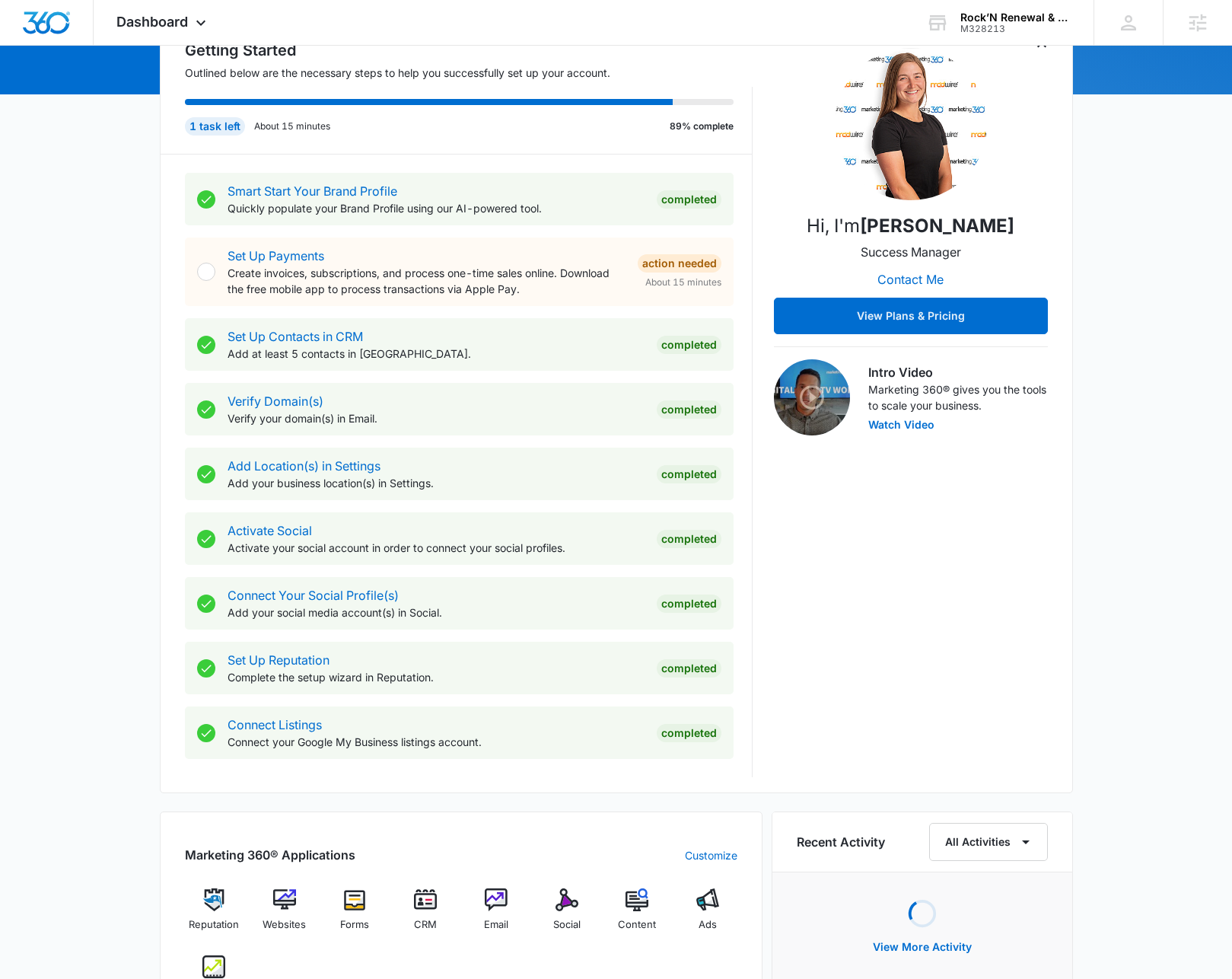
scroll to position [467, 0]
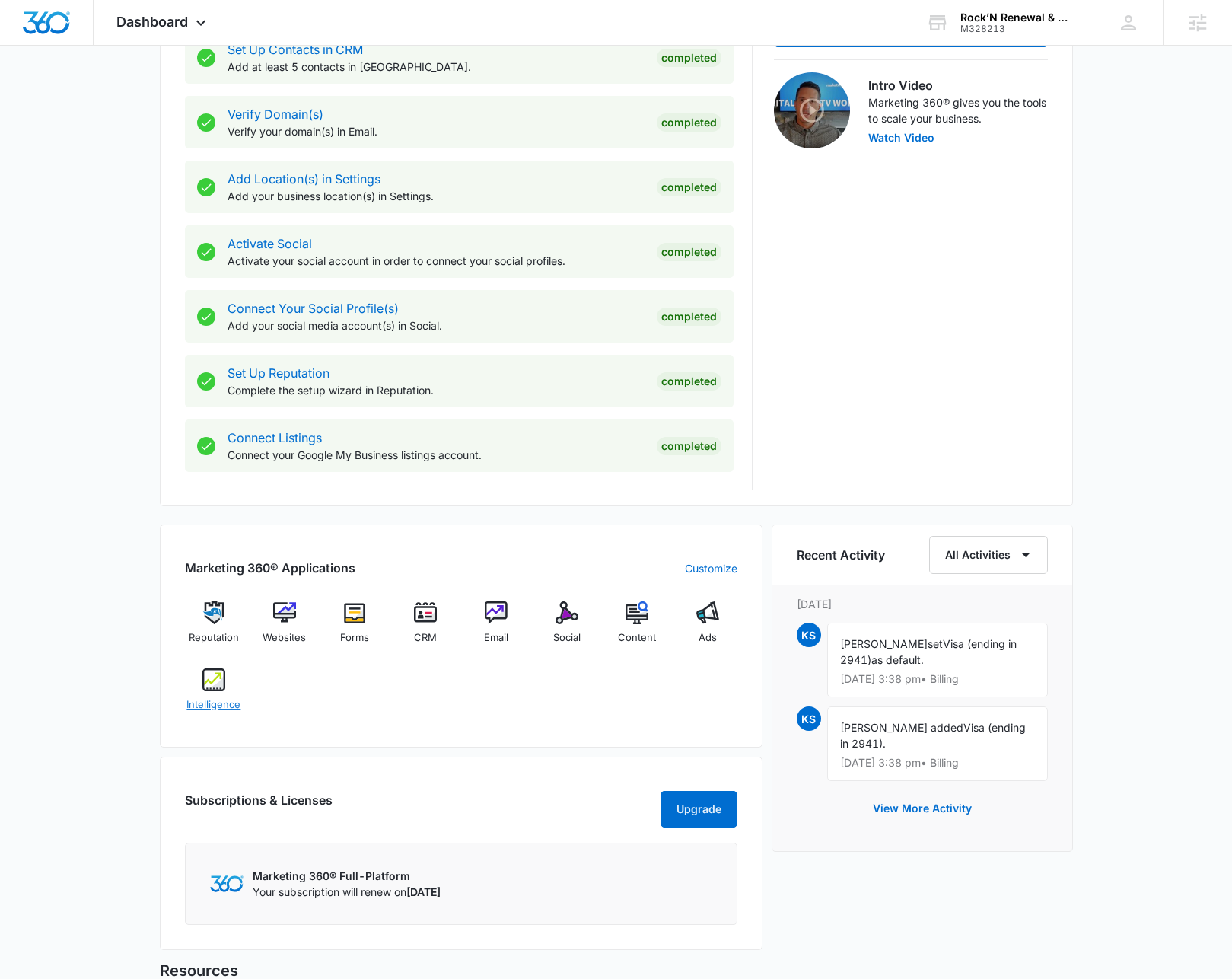
click at [207, 686] on img at bounding box center [214, 680] width 23 height 23
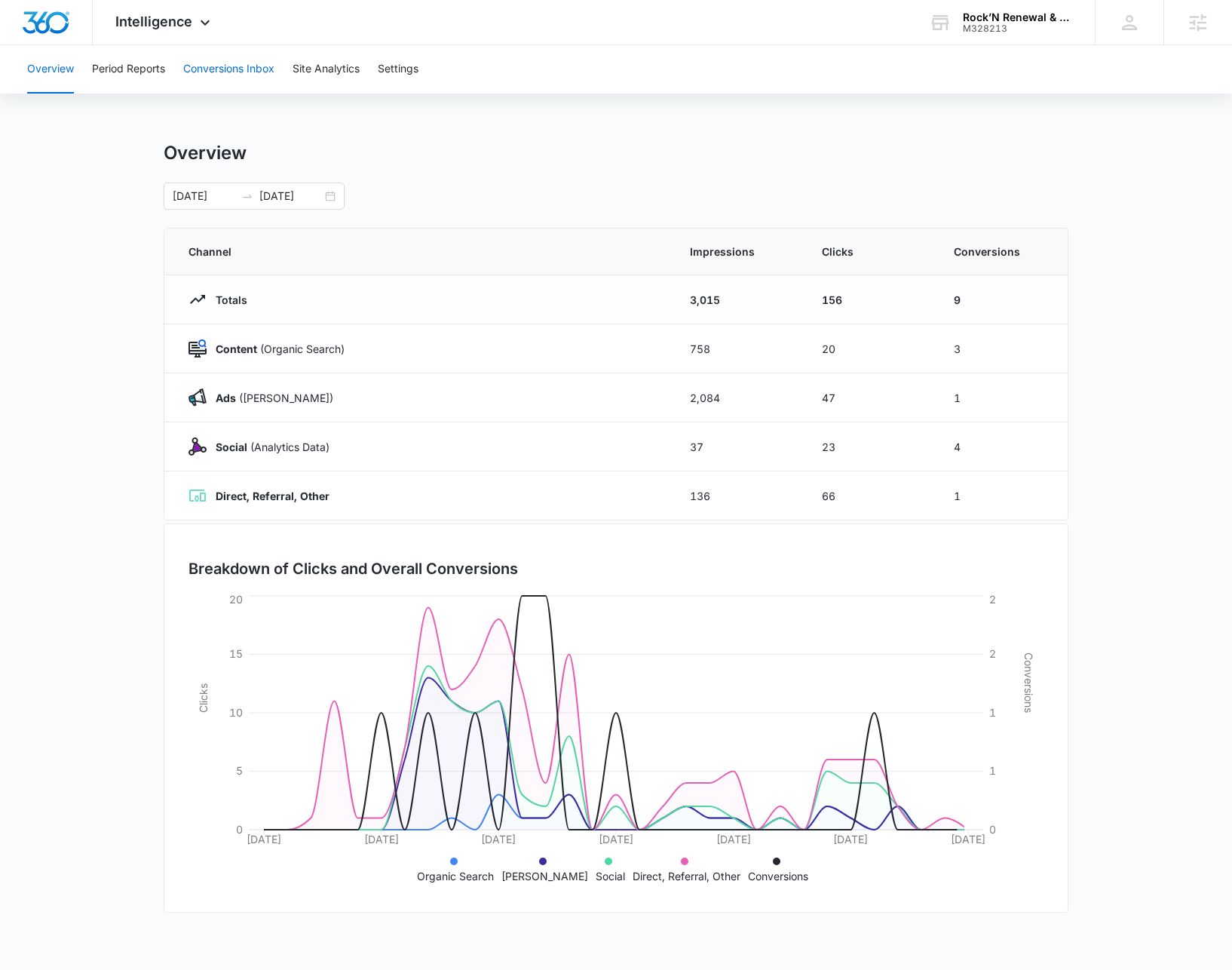
click at [236, 84] on button "Conversions Inbox" at bounding box center [229, 68] width 91 height 48
